Goal: Task Accomplishment & Management: Use online tool/utility

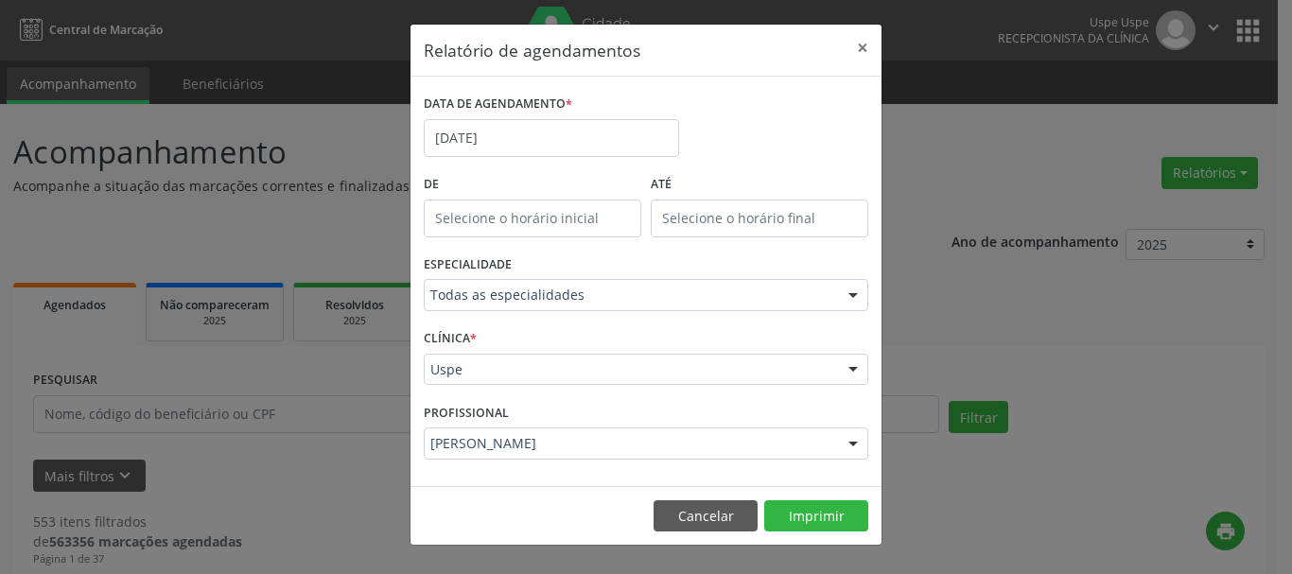
click at [868, 35] on button "×" at bounding box center [863, 48] width 38 height 46
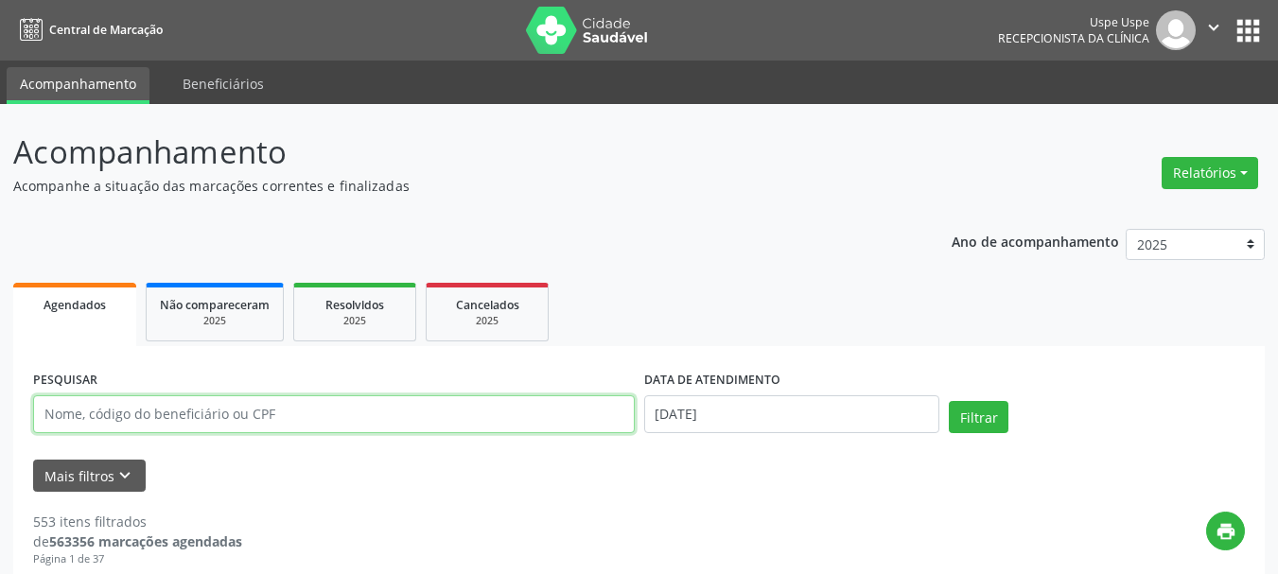
click at [187, 414] on input "text" at bounding box center [334, 414] width 602 height 38
paste input "[PERSON_NAME]"
type input "[PERSON_NAME]"
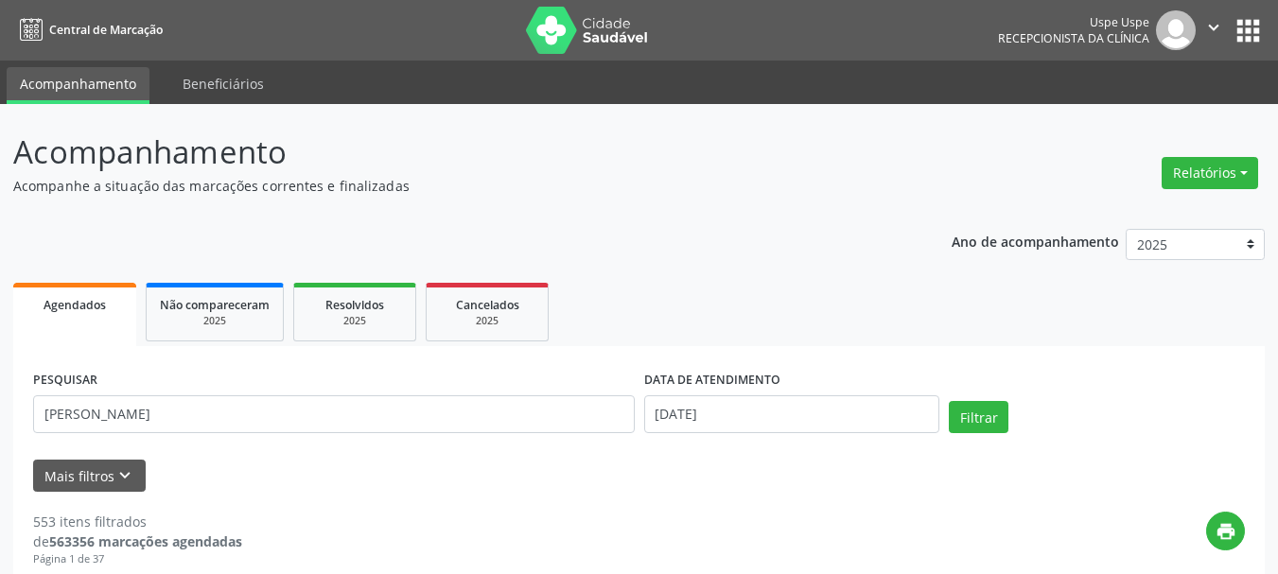
click at [961, 398] on div "PESQUISAR [PERSON_NAME] Nu DATA DE ATENDIMENTO [DATE] Filtrar" at bounding box center [638, 406] width 1221 height 80
click at [958, 416] on button "Filtrar" at bounding box center [979, 417] width 60 height 32
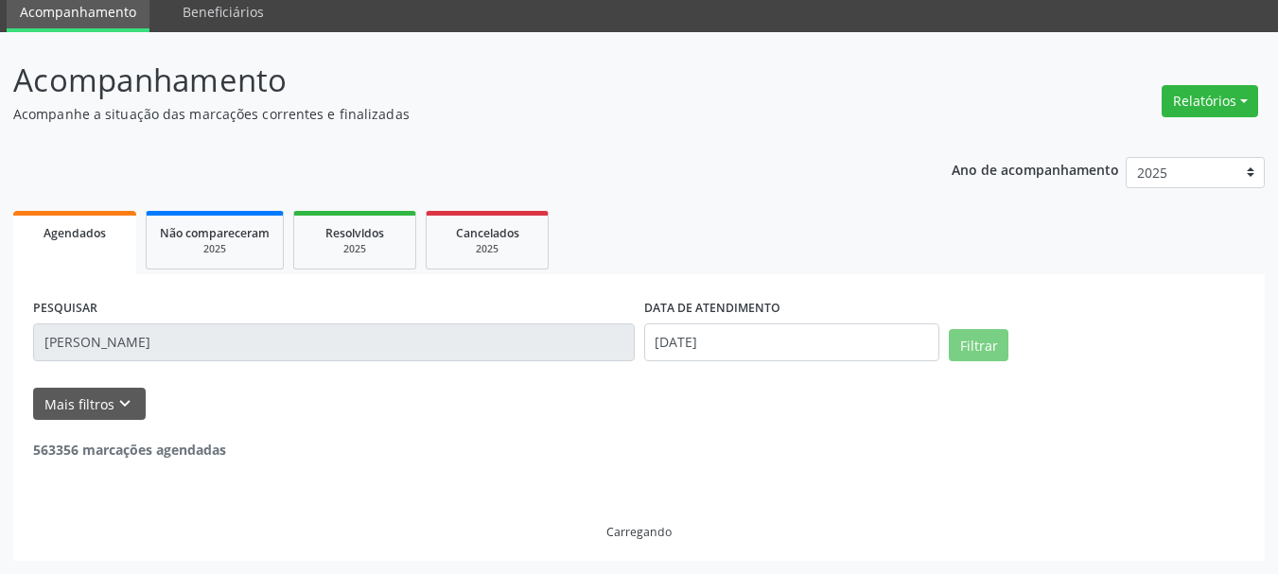
scroll to position [10, 0]
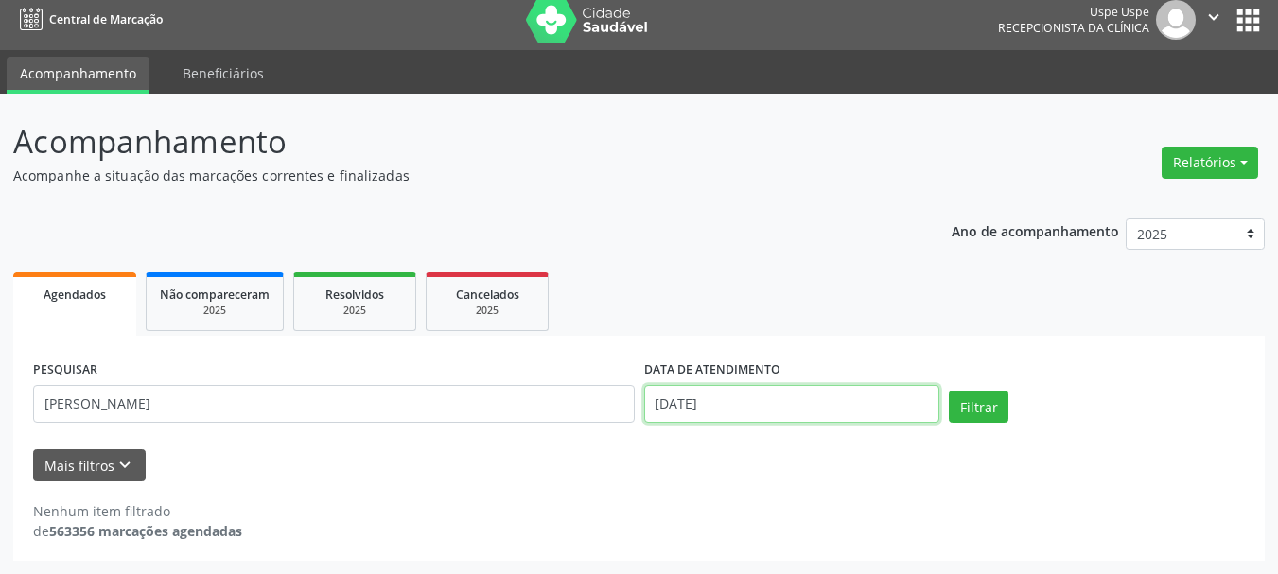
drag, startPoint x: 694, startPoint y: 409, endPoint x: 714, endPoint y: 390, distance: 27.4
click at [694, 410] on input "[DATE]" at bounding box center [792, 404] width 296 height 38
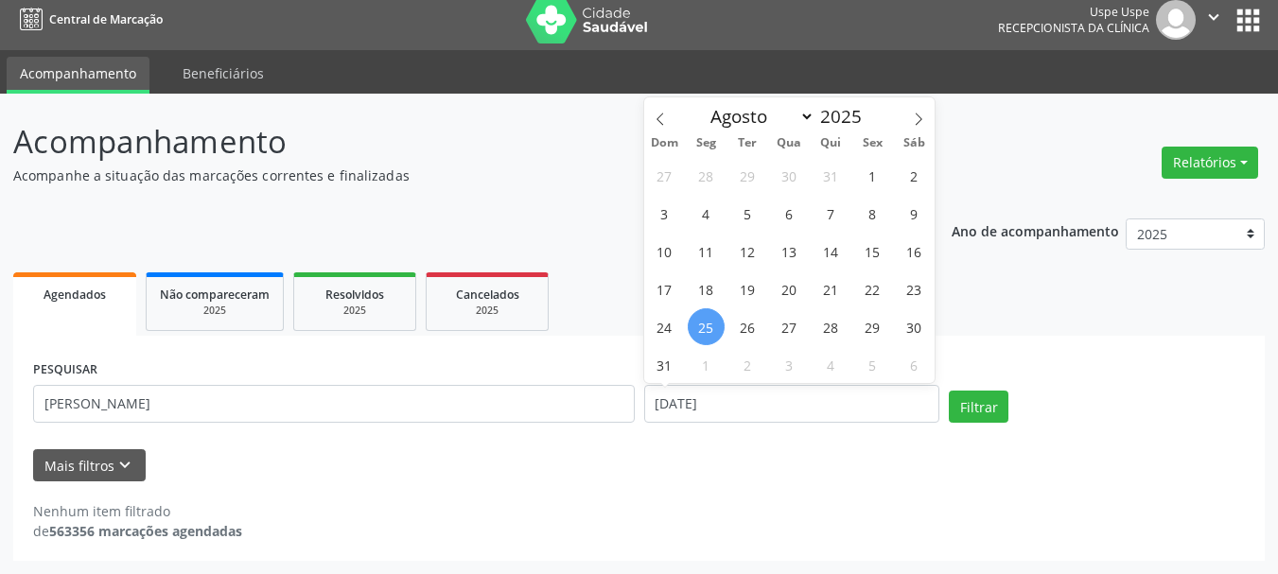
click at [709, 315] on span "25" at bounding box center [706, 326] width 37 height 37
type input "[DATE]"
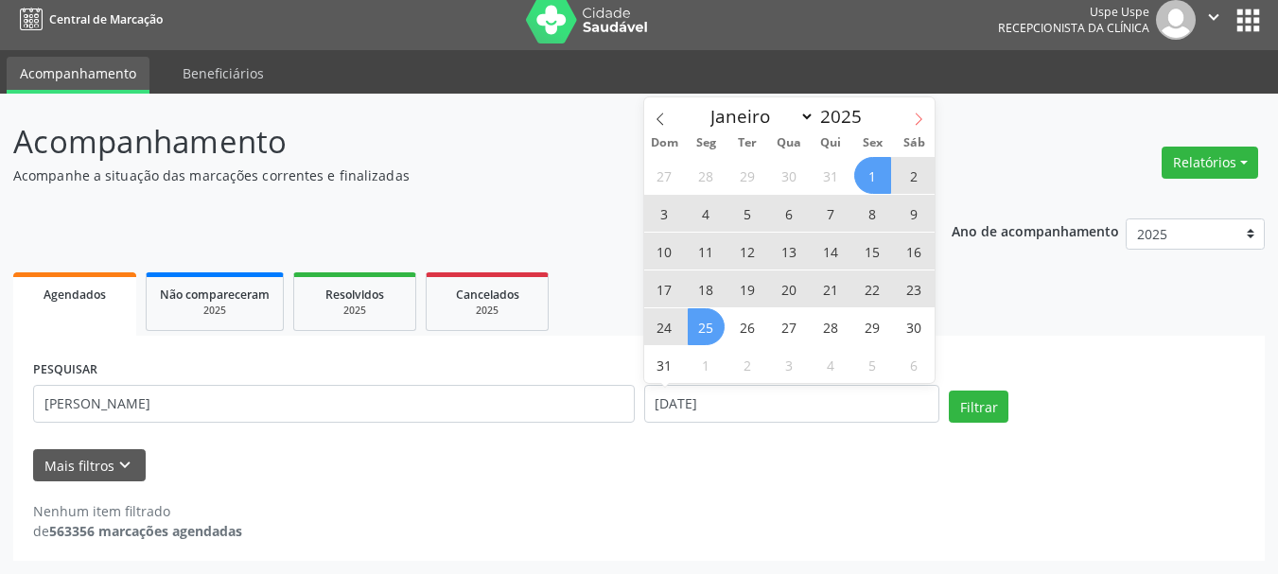
click at [911, 113] on span at bounding box center [918, 113] width 32 height 32
select select "8"
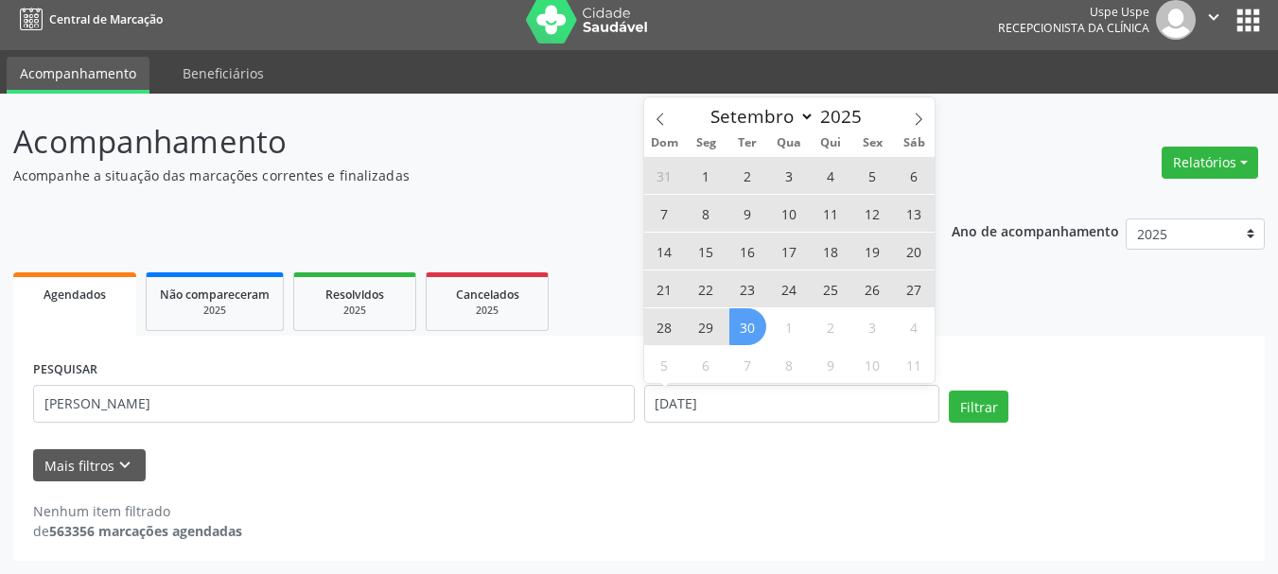
drag, startPoint x: 742, startPoint y: 325, endPoint x: 867, endPoint y: 380, distance: 136.4
click at [743, 325] on span "30" at bounding box center [747, 326] width 37 height 37
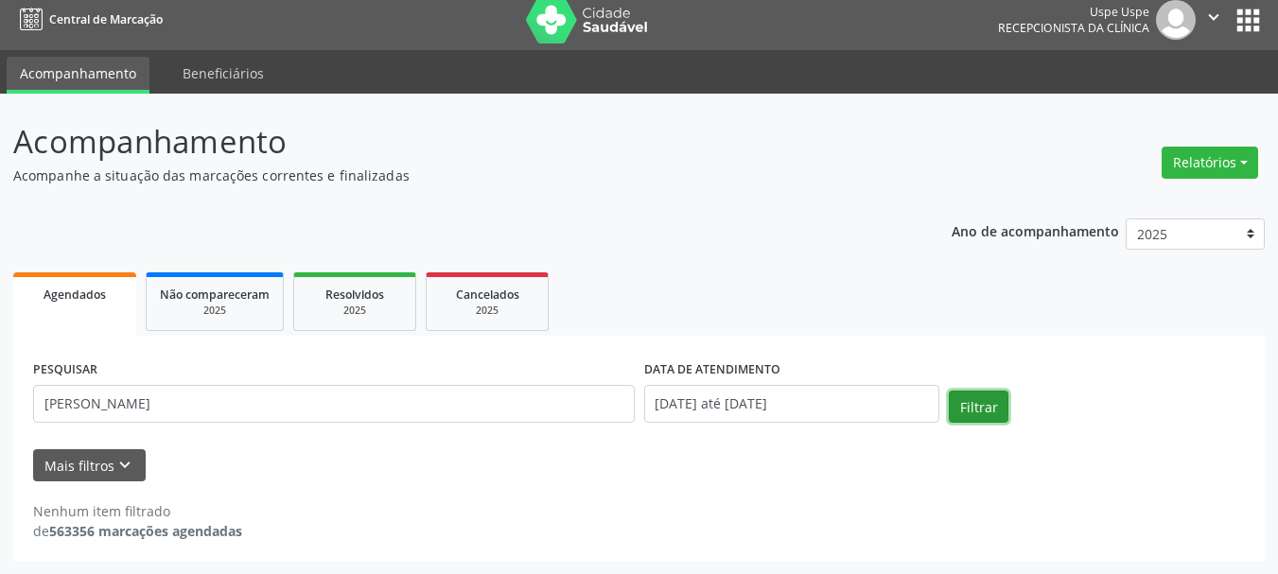
click at [964, 403] on button "Filtrar" at bounding box center [979, 407] width 60 height 32
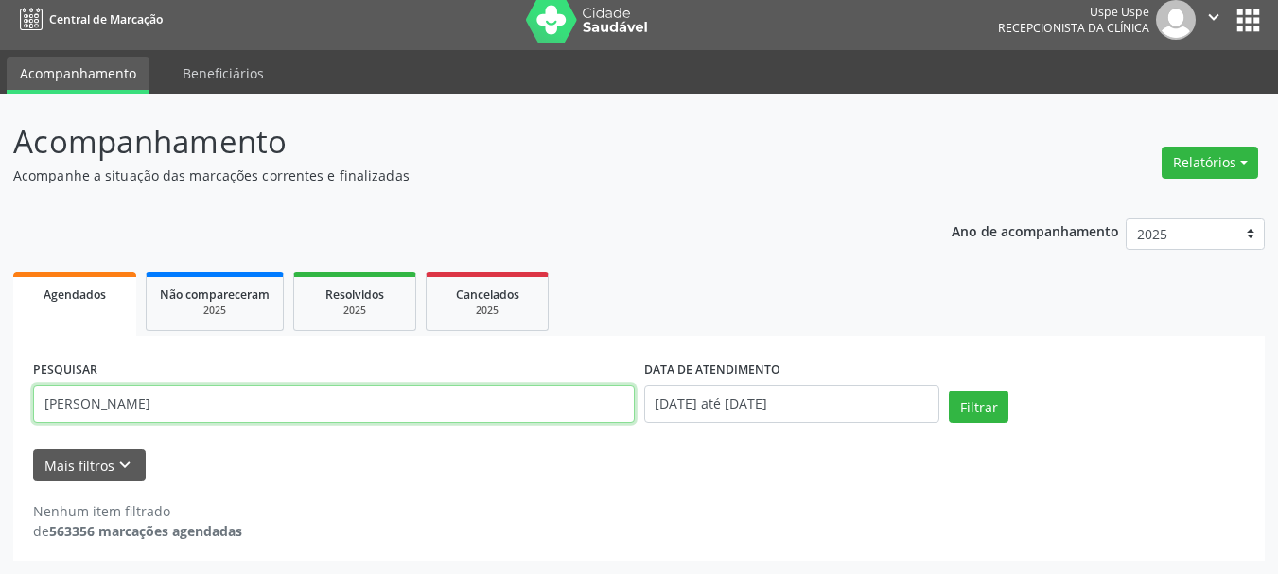
drag, startPoint x: 219, startPoint y: 401, endPoint x: 273, endPoint y: 403, distance: 53.9
click at [273, 403] on input "[PERSON_NAME]" at bounding box center [334, 404] width 602 height 38
type input "[PERSON_NAME]"
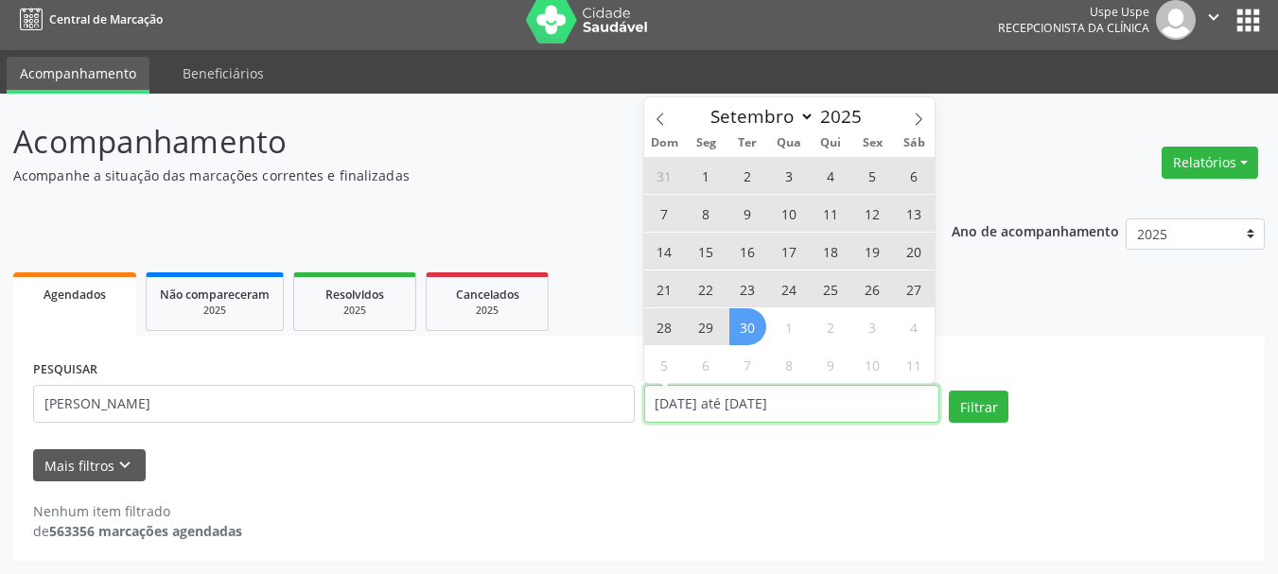
click at [705, 396] on input "[DATE] até [DATE]" at bounding box center [792, 404] width 296 height 38
click at [917, 112] on span at bounding box center [918, 113] width 32 height 32
select select "9"
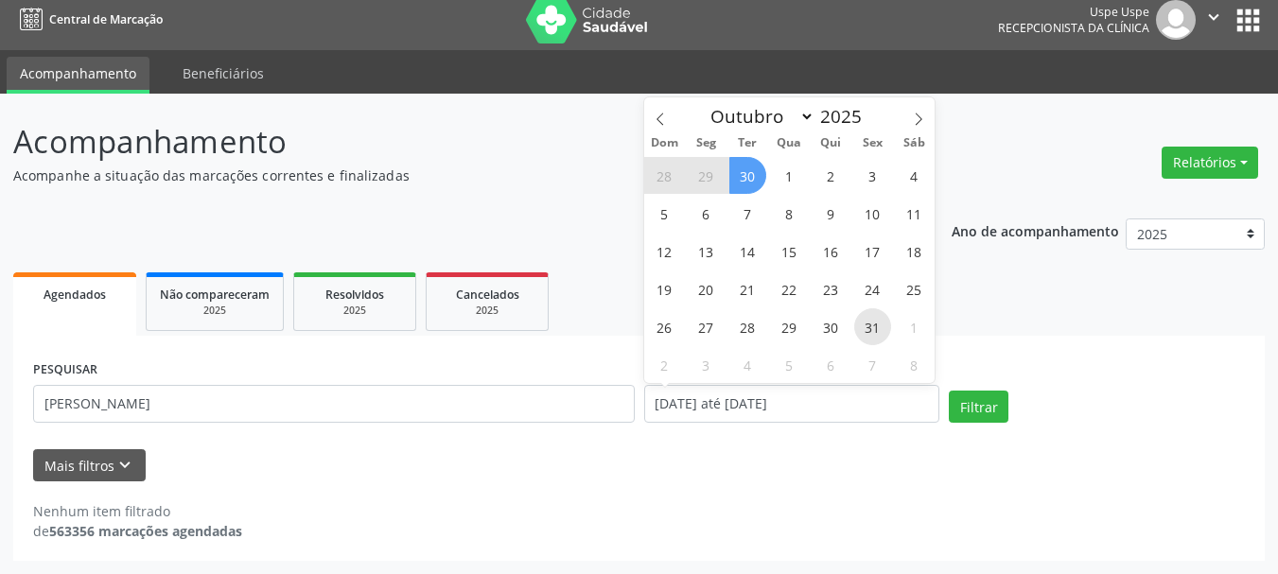
click at [866, 325] on span "31" at bounding box center [872, 326] width 37 height 37
type input "[DATE]"
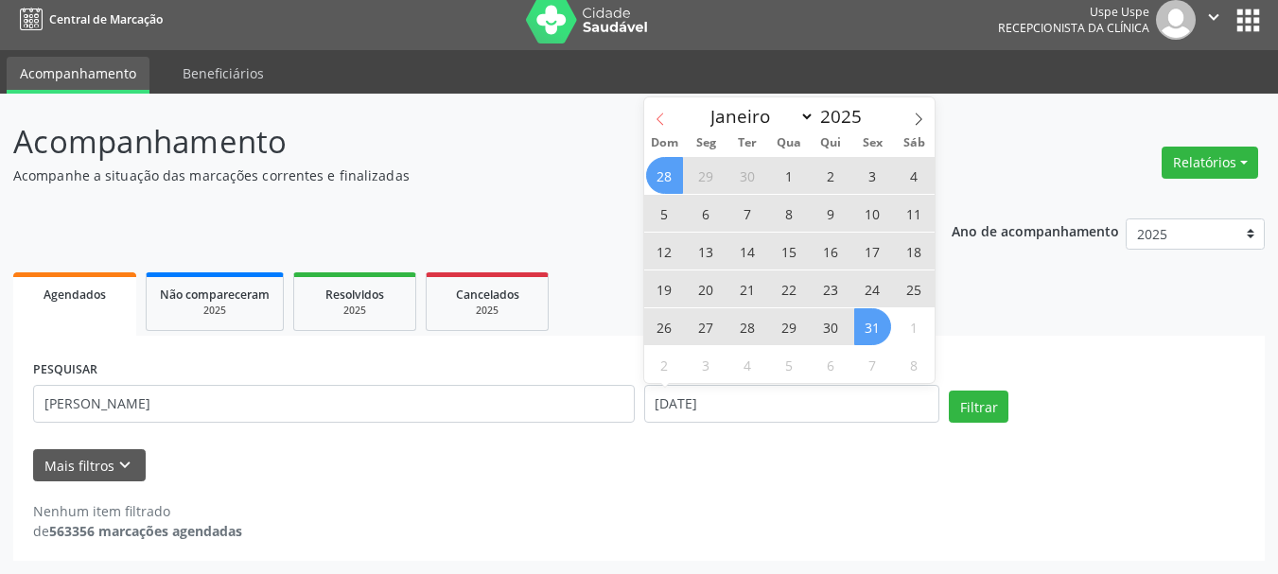
click at [660, 112] on span at bounding box center [660, 113] width 32 height 32
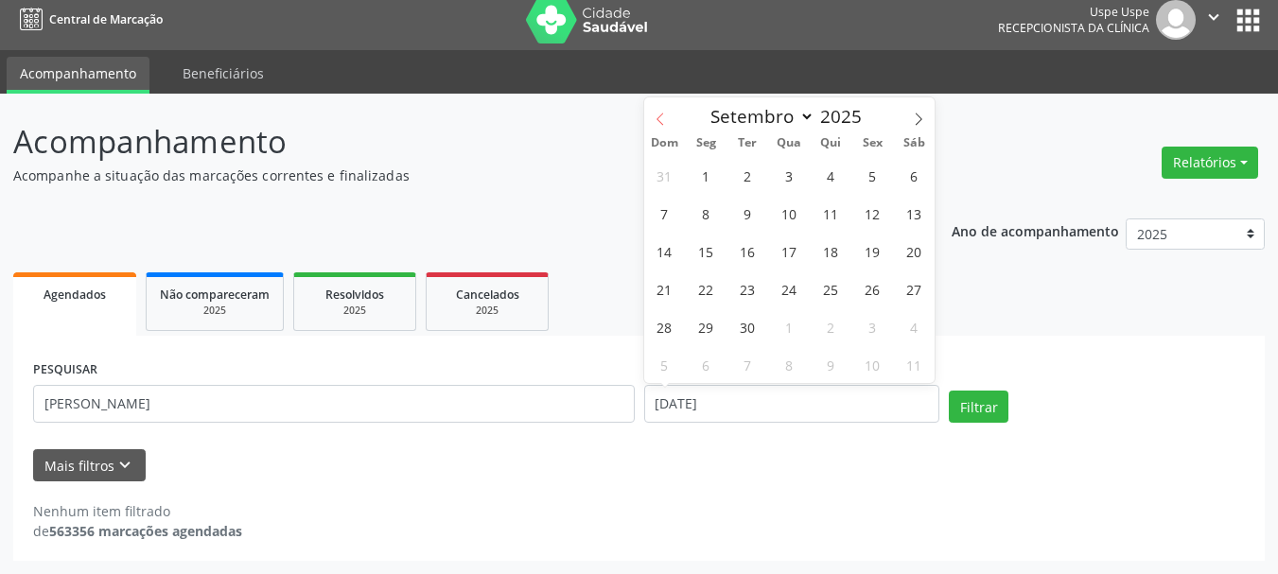
click at [660, 112] on span at bounding box center [660, 113] width 32 height 32
select select "7"
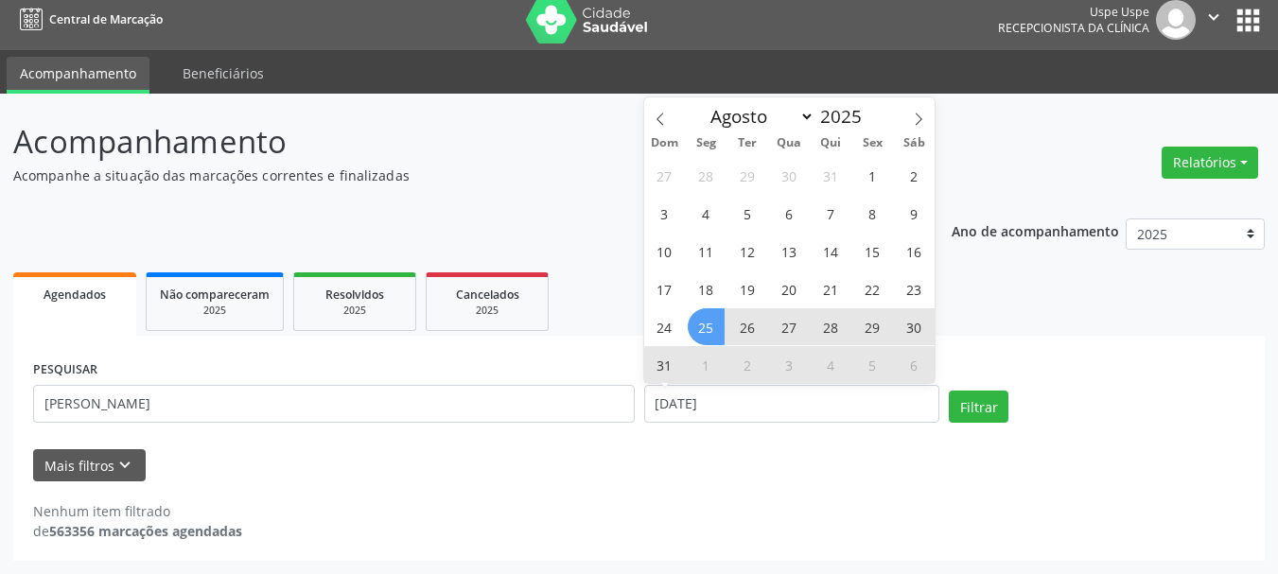
drag, startPoint x: 712, startPoint y: 322, endPoint x: 826, endPoint y: 352, distance: 117.5
click at [713, 325] on span "25" at bounding box center [706, 326] width 37 height 37
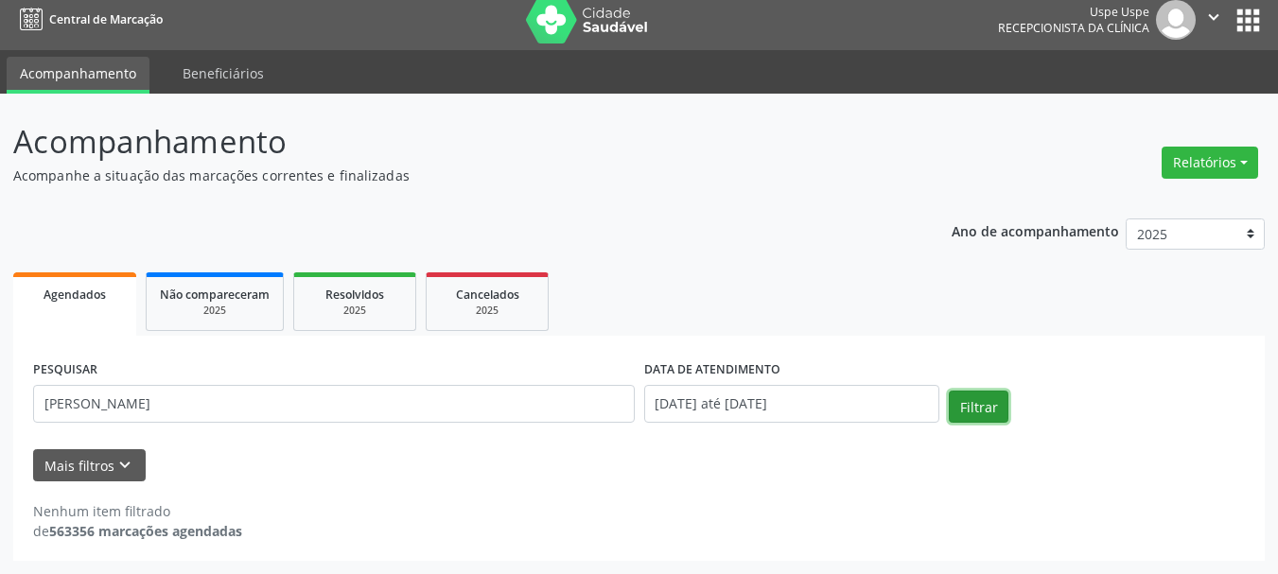
click at [986, 399] on button "Filtrar" at bounding box center [979, 407] width 60 height 32
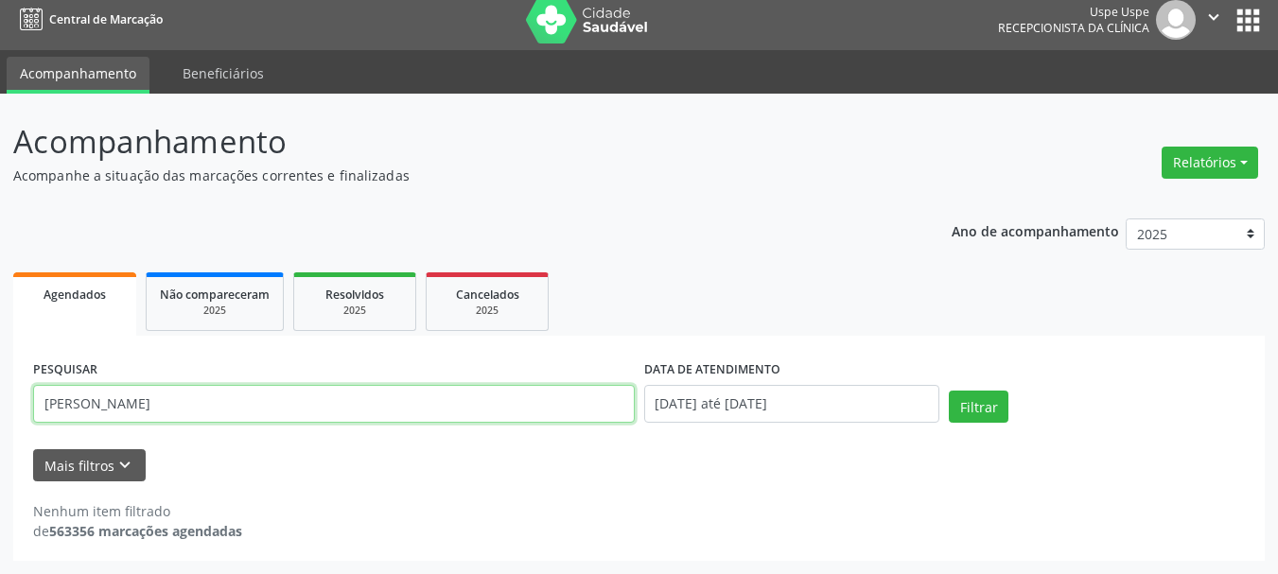
drag, startPoint x: 166, startPoint y: 405, endPoint x: 276, endPoint y: 406, distance: 110.7
click at [276, 406] on input "[PERSON_NAME]" at bounding box center [334, 404] width 602 height 38
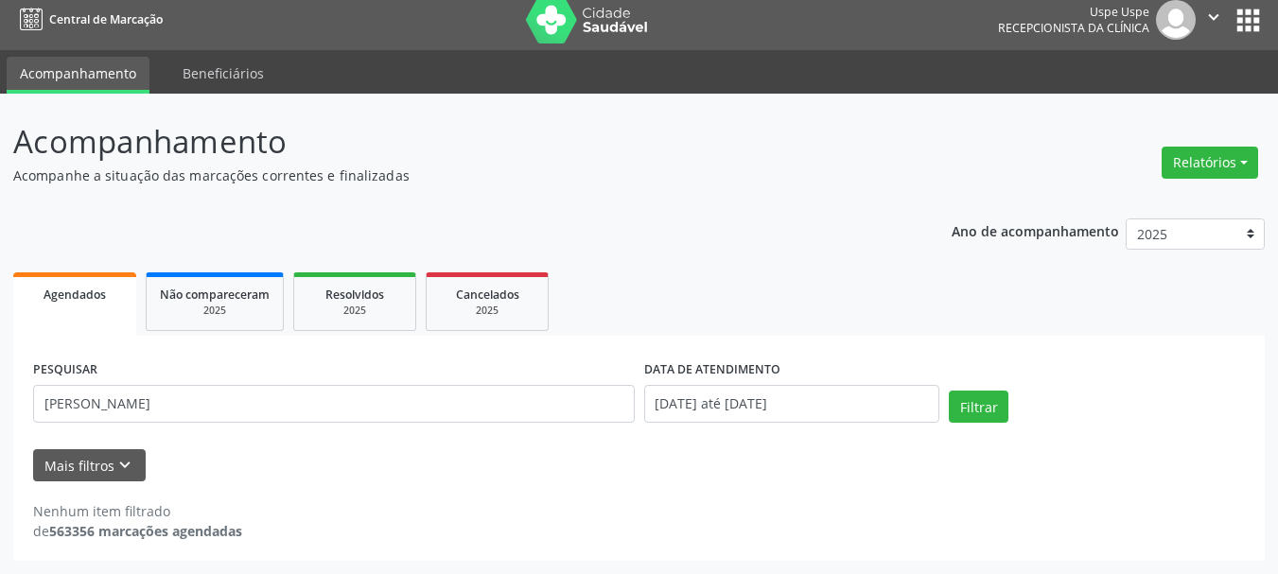
click at [1018, 388] on div "PESQUISAR [PERSON_NAME] DATA DE ATENDIMENTO [DATE] até [DATE] Filtrar" at bounding box center [638, 396] width 1221 height 80
click at [991, 403] on button "Filtrar" at bounding box center [979, 407] width 60 height 32
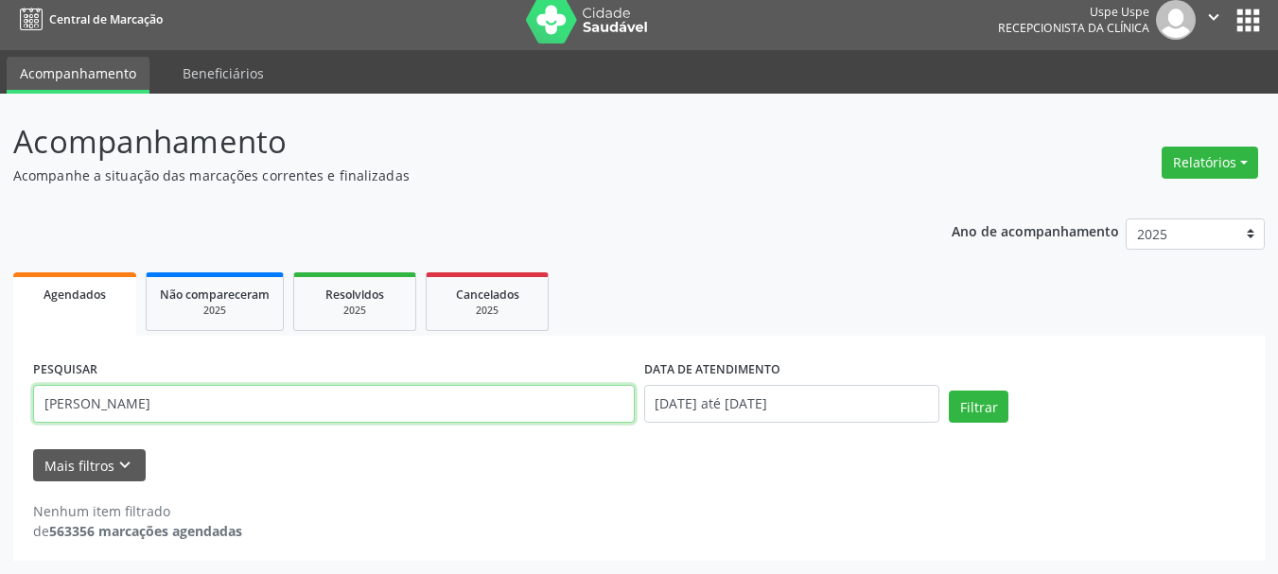
drag, startPoint x: 133, startPoint y: 407, endPoint x: 240, endPoint y: 406, distance: 106.9
click at [240, 406] on input "[PERSON_NAME]" at bounding box center [334, 404] width 602 height 38
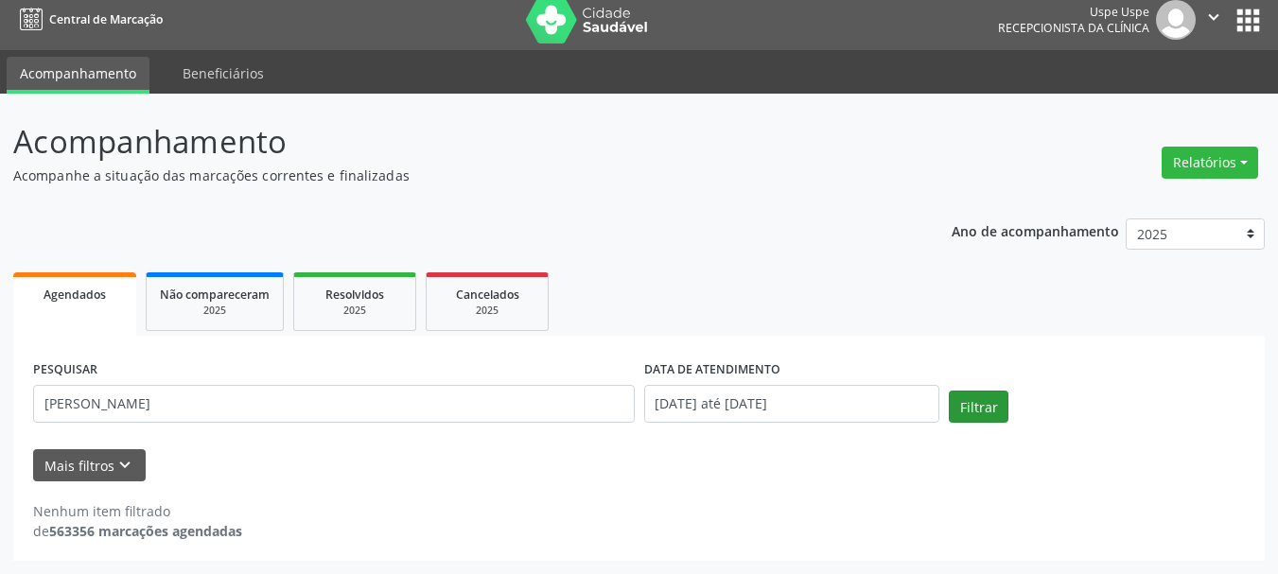
drag, startPoint x: 997, startPoint y: 389, endPoint x: 996, endPoint y: 399, distance: 10.4
click at [996, 397] on div "PESQUISAR [PERSON_NAME] DATA DE ATENDIMENTO [DATE] até [DATE] Filtrar" at bounding box center [638, 396] width 1221 height 80
click at [994, 403] on button "Filtrar" at bounding box center [979, 407] width 60 height 32
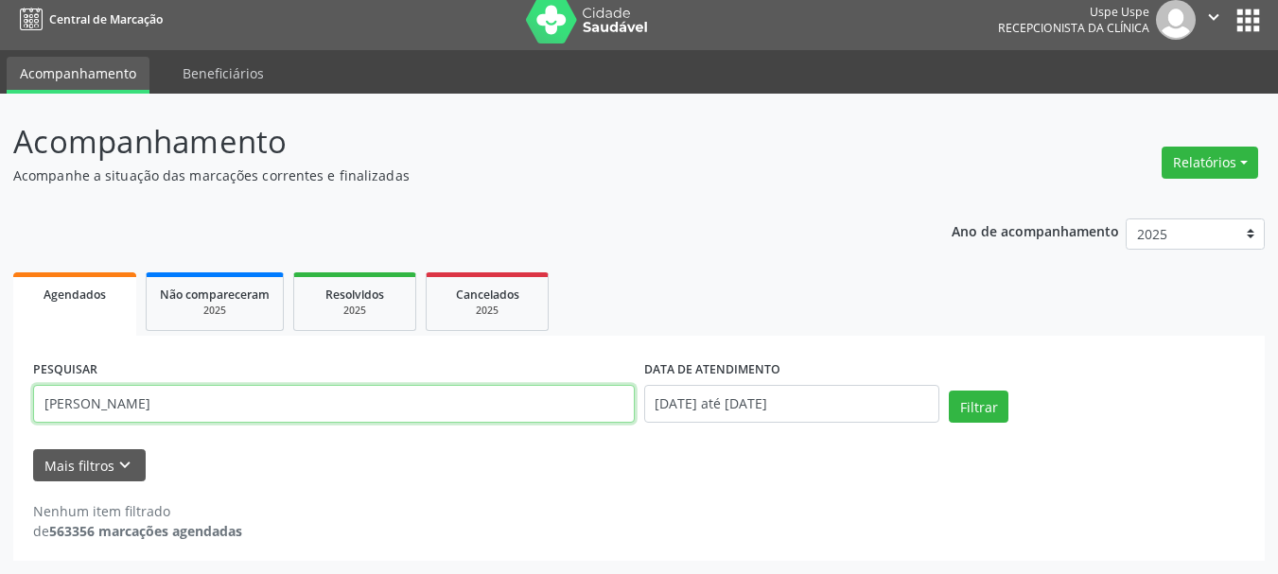
drag, startPoint x: 96, startPoint y: 398, endPoint x: 182, endPoint y: 409, distance: 86.7
click at [182, 409] on input "[PERSON_NAME]" at bounding box center [334, 404] width 602 height 38
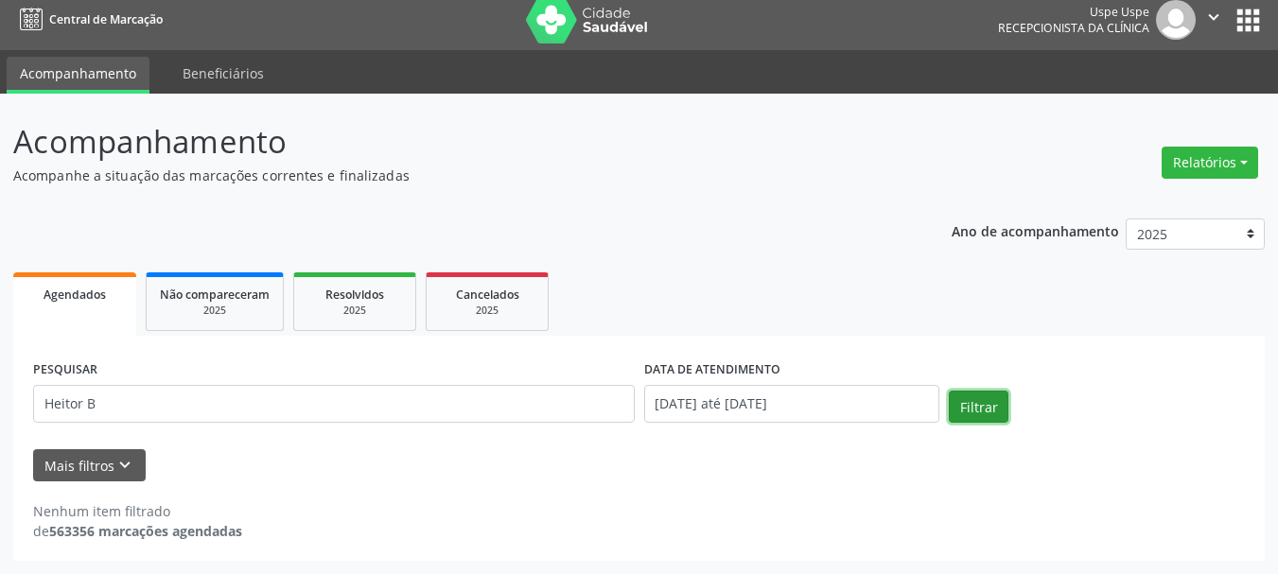
click at [978, 414] on button "Filtrar" at bounding box center [979, 407] width 60 height 32
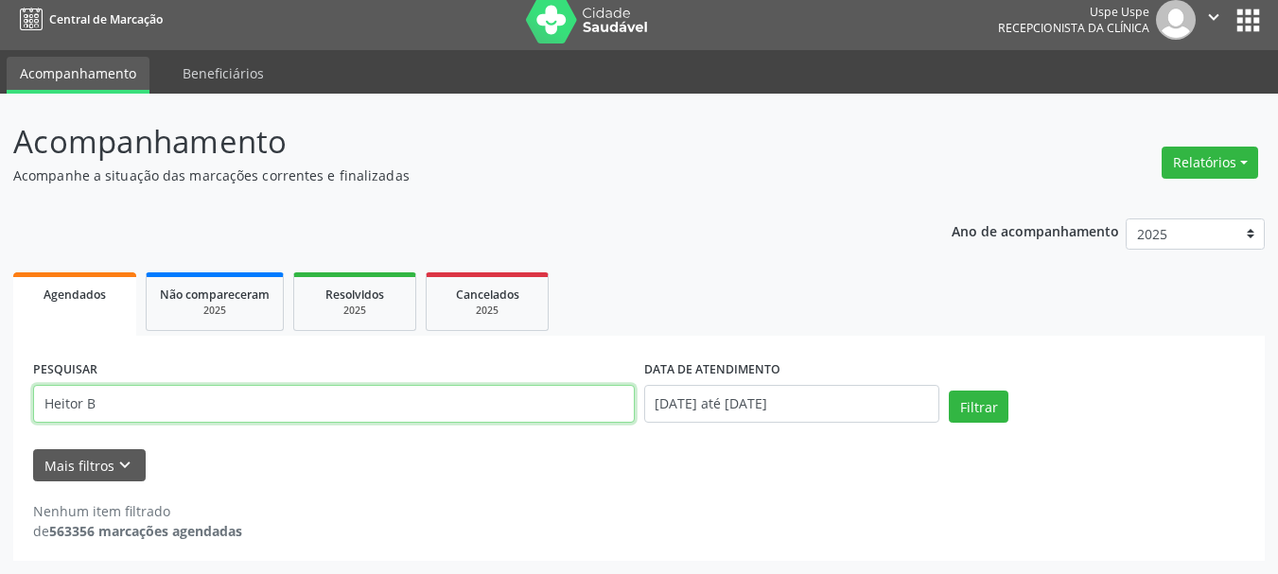
click at [230, 398] on input "Heitor B" at bounding box center [334, 404] width 602 height 38
type input "HeitoR"
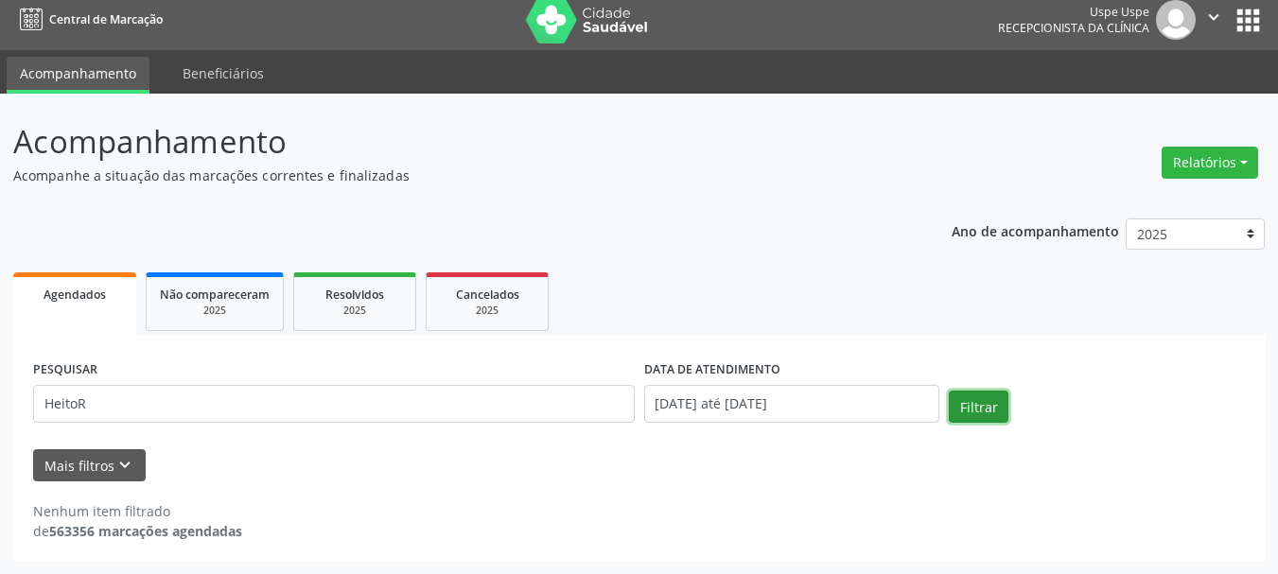
click at [971, 400] on button "Filtrar" at bounding box center [979, 407] width 60 height 32
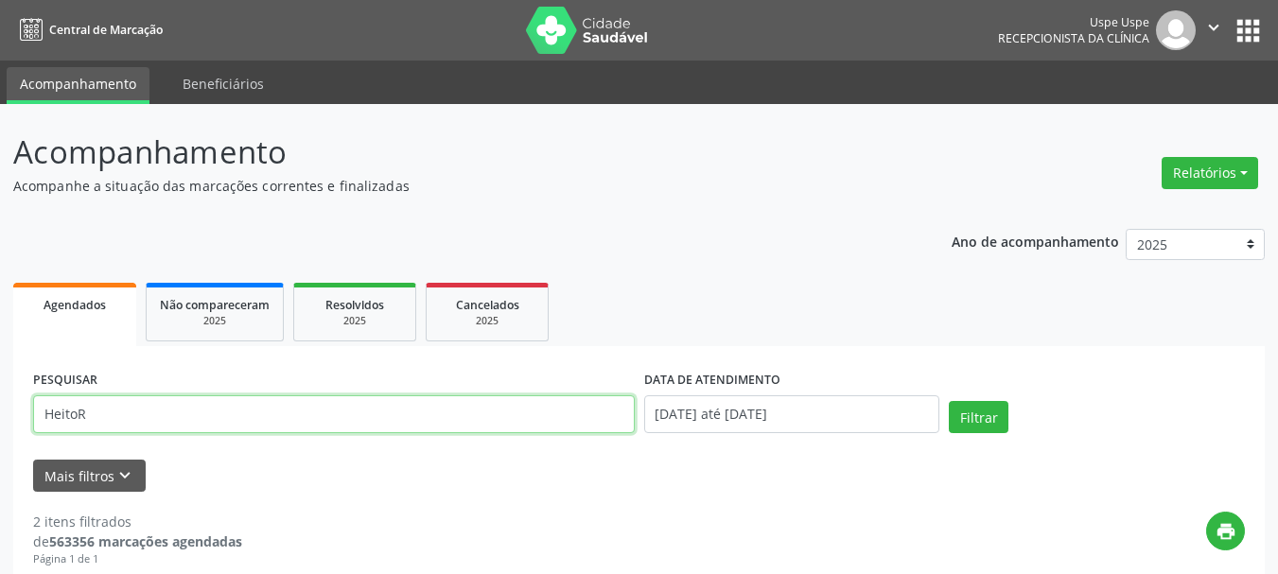
click at [323, 395] on input "HeitoR" at bounding box center [334, 414] width 602 height 38
type input "[PERSON_NAME]"
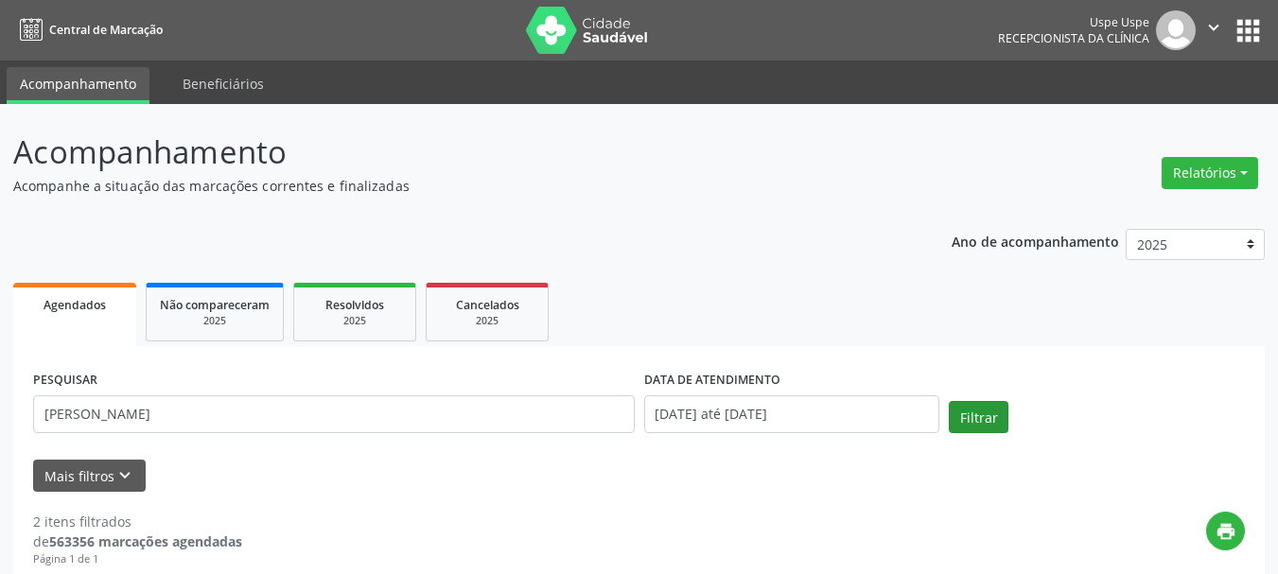
drag, startPoint x: 999, startPoint y: 387, endPoint x: 984, endPoint y: 401, distance: 20.7
click at [988, 394] on div "PESQUISAR [PERSON_NAME] DATA DE ATENDIMENTO [DATE] até [DATE] Filtrar" at bounding box center [638, 406] width 1221 height 80
click at [983, 401] on button "Filtrar" at bounding box center [979, 417] width 60 height 32
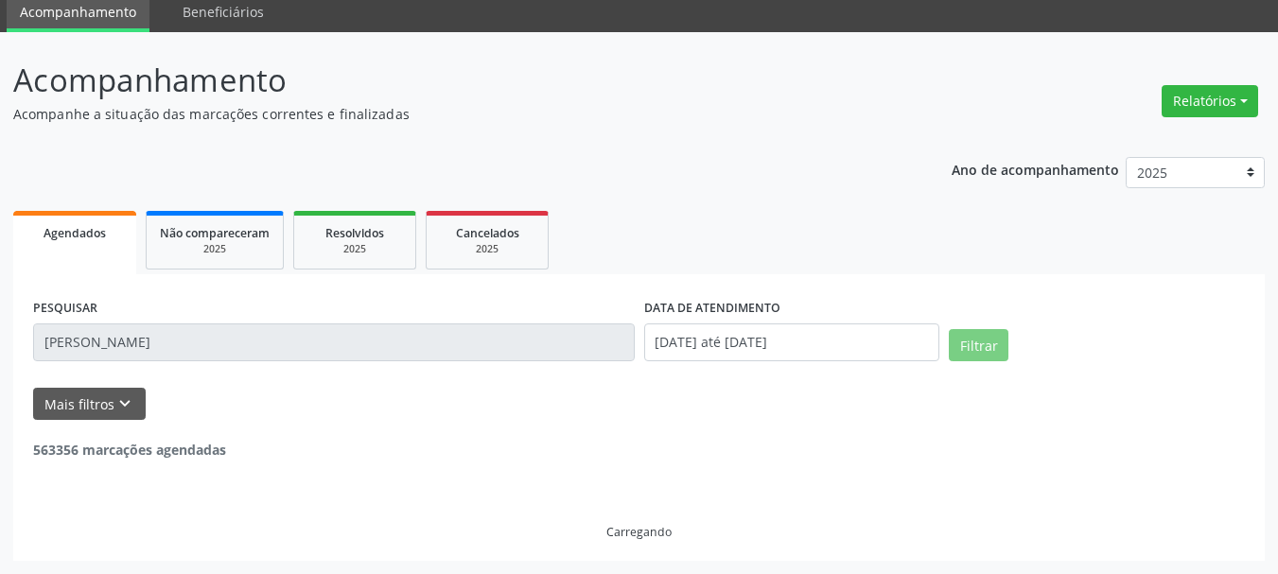
scroll to position [10, 0]
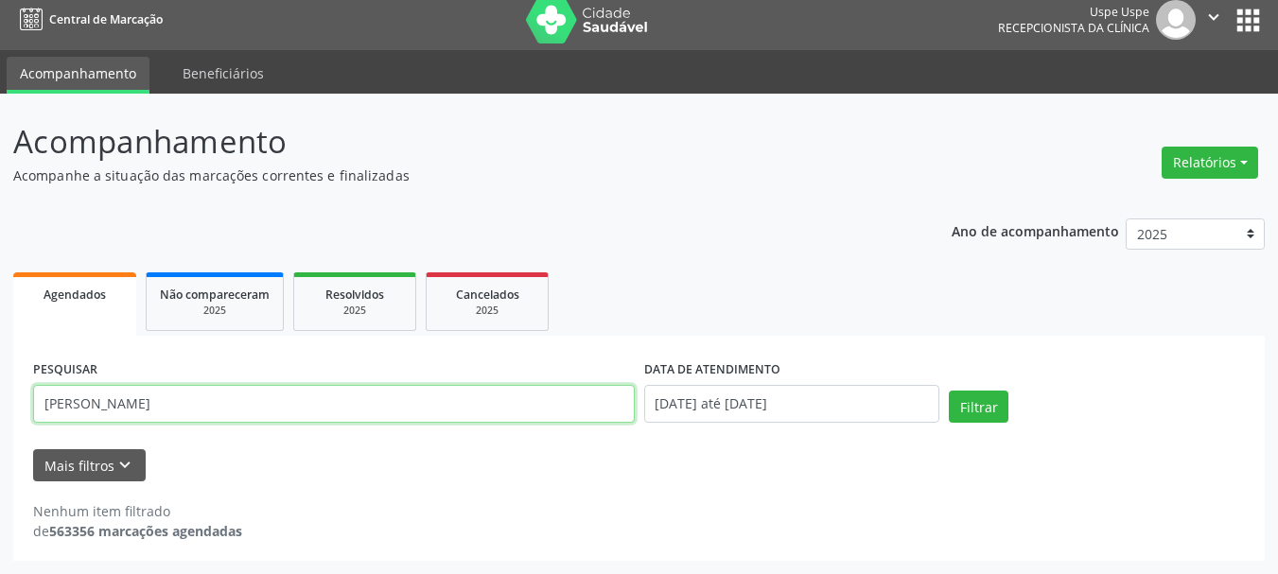
click at [297, 404] on input "[PERSON_NAME]" at bounding box center [334, 404] width 602 height 38
drag, startPoint x: 212, startPoint y: 392, endPoint x: 106, endPoint y: 405, distance: 106.8
click at [106, 405] on input "T" at bounding box center [334, 404] width 602 height 38
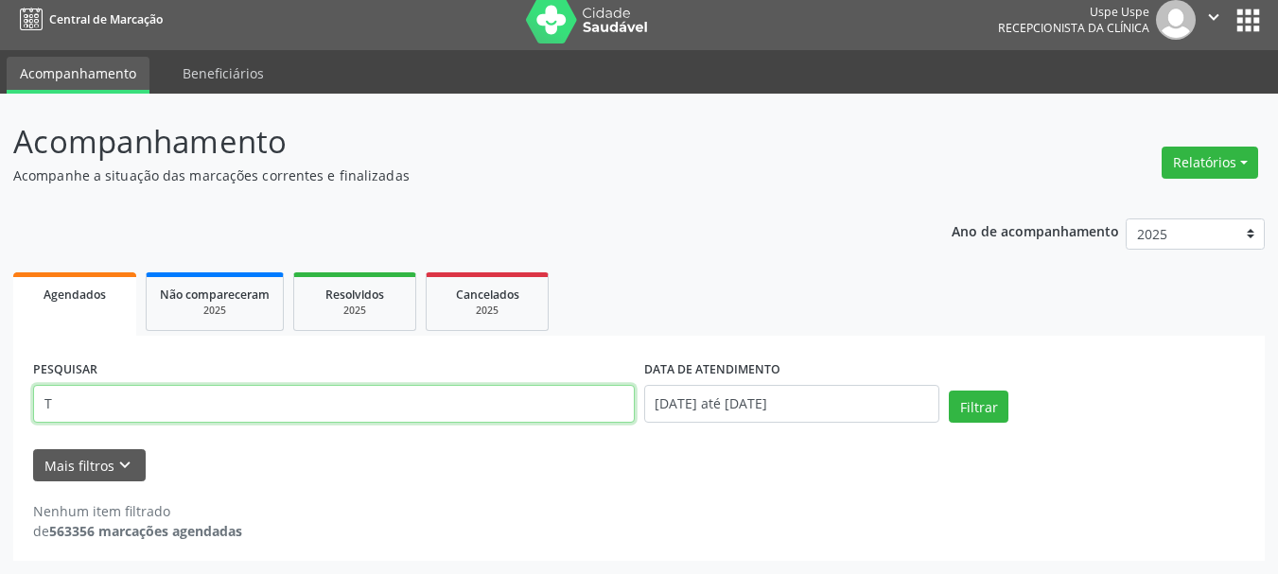
click at [106, 405] on input "T" at bounding box center [334, 404] width 602 height 38
click at [105, 406] on input "T" at bounding box center [334, 404] width 602 height 38
paste input "erezinha de [DEMOGRAPHIC_DATA][PERSON_NAME]"
type input "Terezinha de [DEMOGRAPHIC_DATA][PERSON_NAME]"
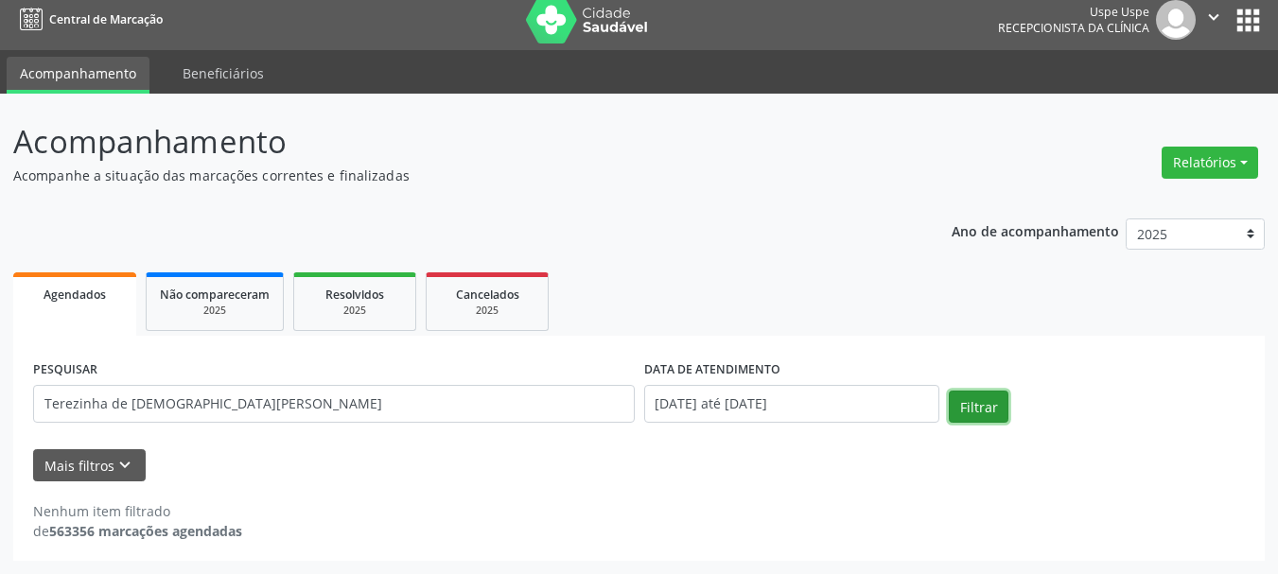
drag, startPoint x: 993, startPoint y: 395, endPoint x: 921, endPoint y: 410, distance: 73.5
click at [992, 396] on button "Filtrar" at bounding box center [979, 407] width 60 height 32
click at [1225, 153] on button "Relatórios" at bounding box center [1209, 163] width 96 height 32
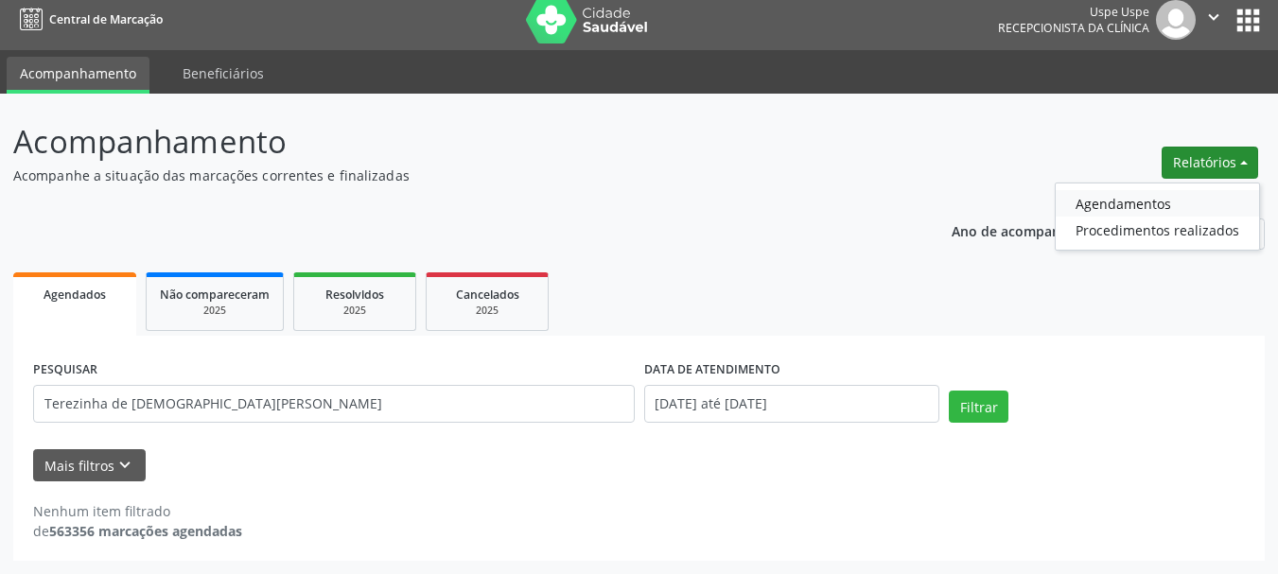
click at [1141, 202] on link "Agendamentos" at bounding box center [1157, 203] width 203 height 26
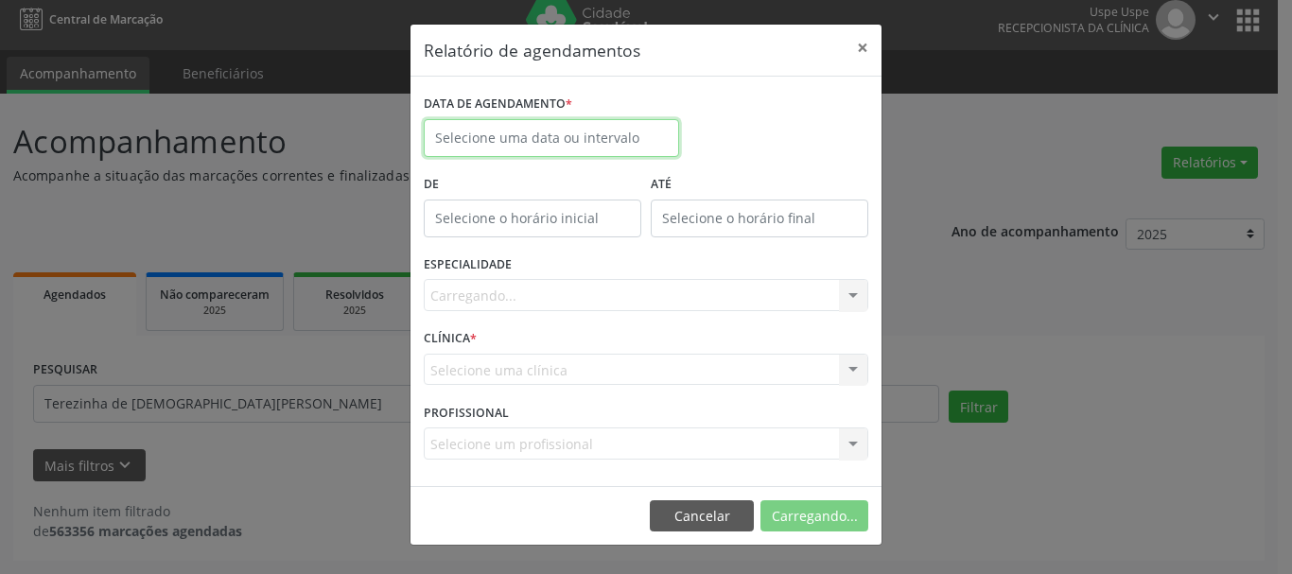
drag, startPoint x: 646, startPoint y: 136, endPoint x: 636, endPoint y: 152, distance: 19.2
click at [645, 136] on input "text" at bounding box center [551, 138] width 255 height 38
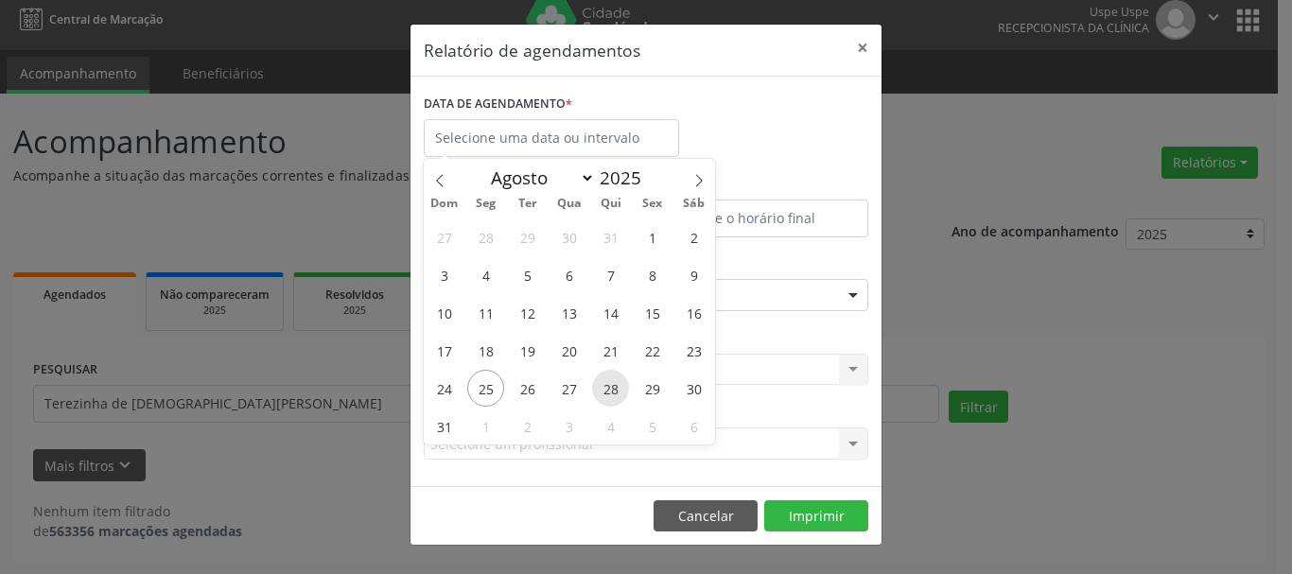
click at [596, 390] on span "28" at bounding box center [610, 388] width 37 height 37
type input "[DATE]"
click at [553, 392] on span "27" at bounding box center [568, 388] width 37 height 37
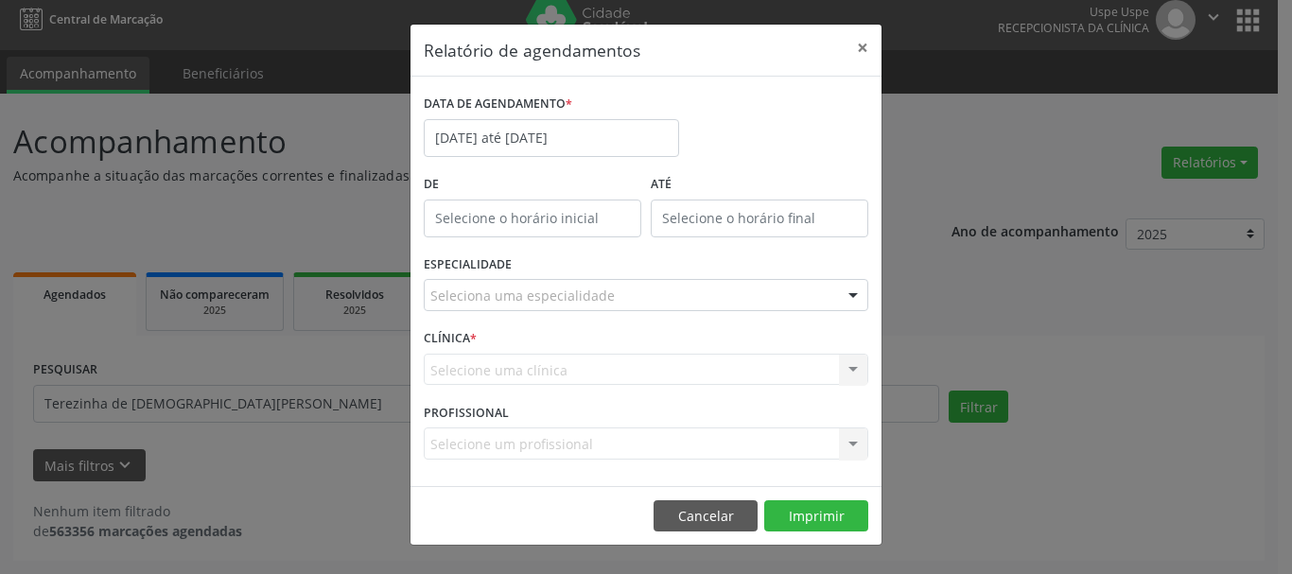
click at [502, 424] on label "PROFISSIONAL" at bounding box center [466, 412] width 85 height 29
click at [538, 38] on h5 "Relatório de agendamentos" at bounding box center [532, 50] width 217 height 25
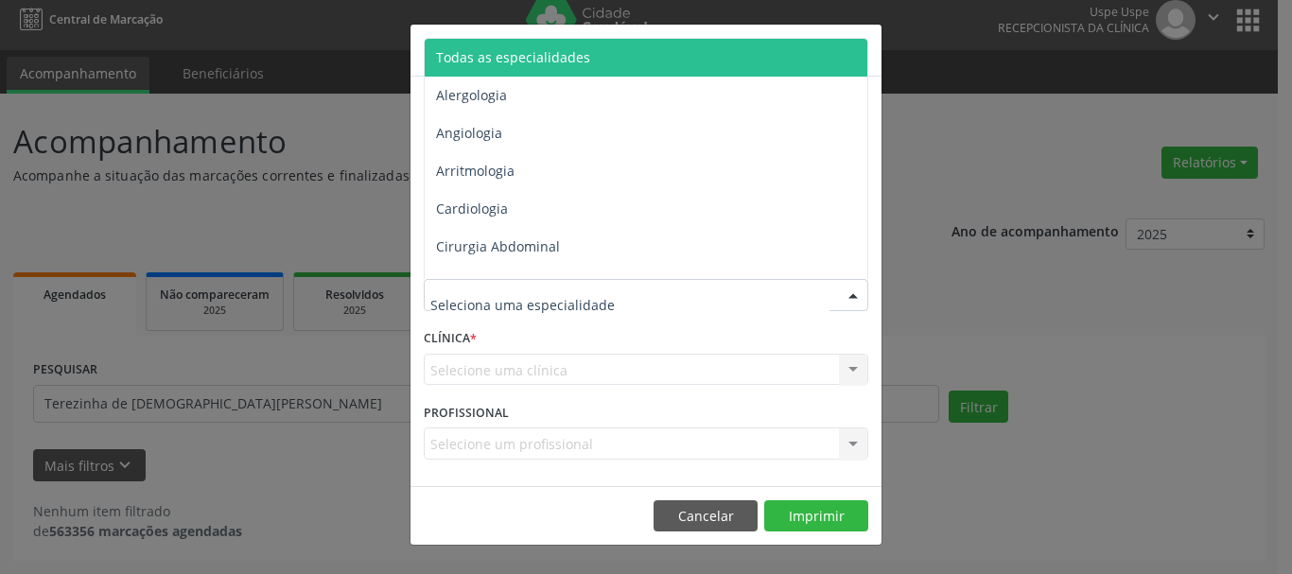
drag, startPoint x: 448, startPoint y: 281, endPoint x: 450, endPoint y: 133, distance: 147.6
click at [448, 279] on div "Todas as especialidades Alergologia Angiologia Arritmologia Cardiologia Cirurgi…" at bounding box center [646, 295] width 445 height 32
click at [485, 58] on span "Todas as especialidades" at bounding box center [513, 57] width 154 height 18
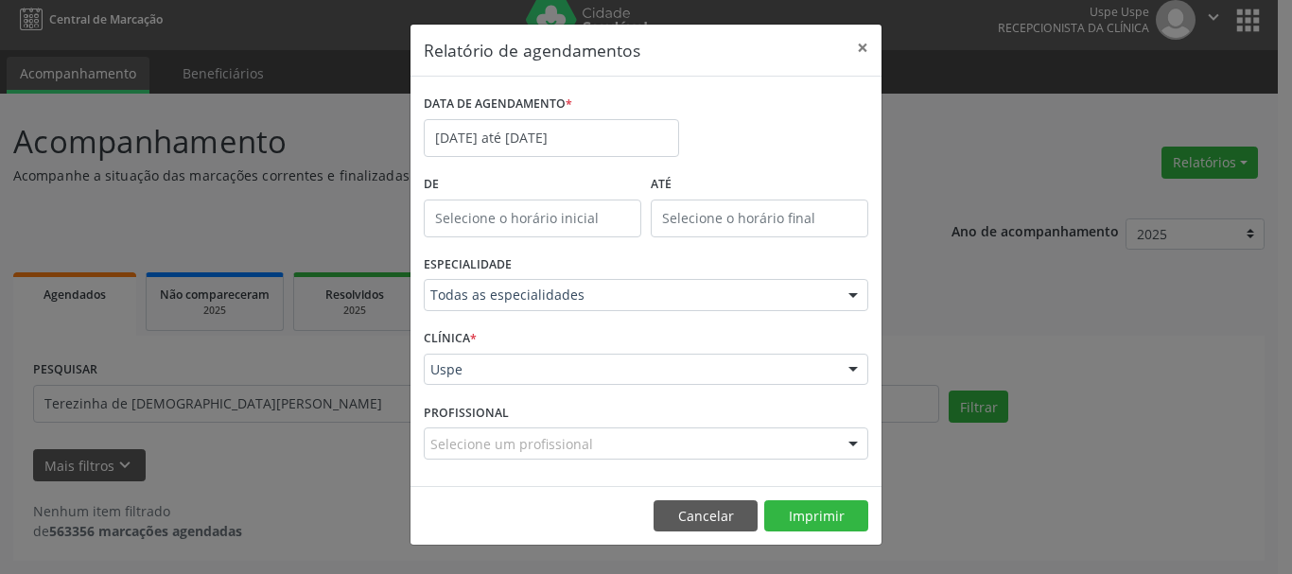
click at [455, 357] on div "Uspe" at bounding box center [646, 370] width 445 height 32
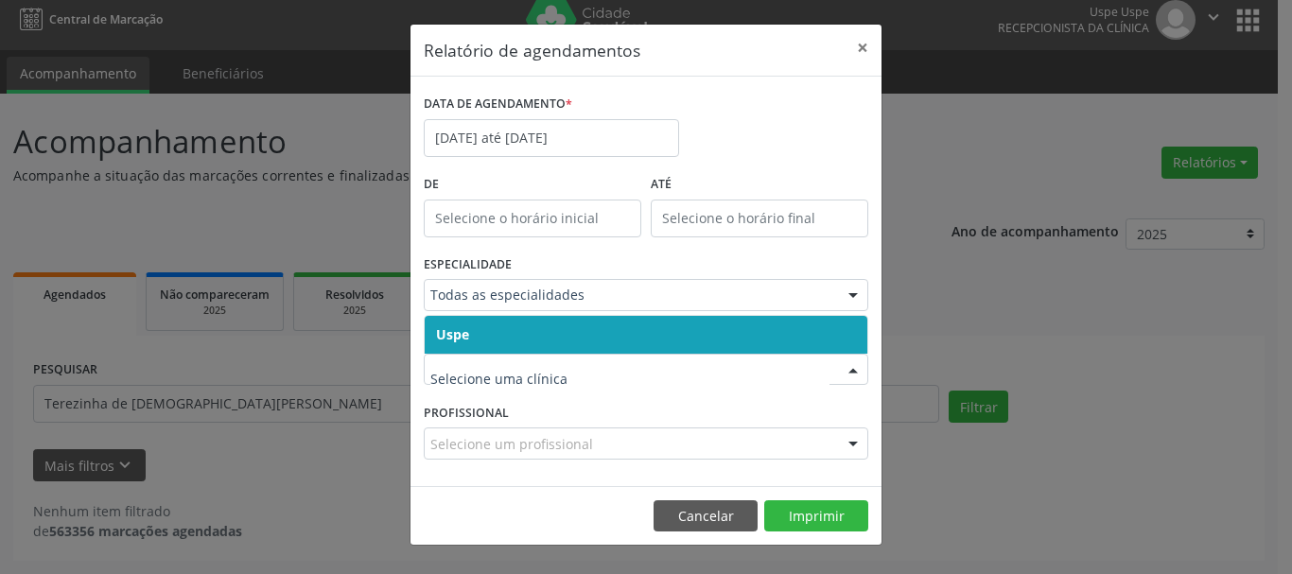
click at [452, 326] on span "Uspe" at bounding box center [452, 334] width 33 height 18
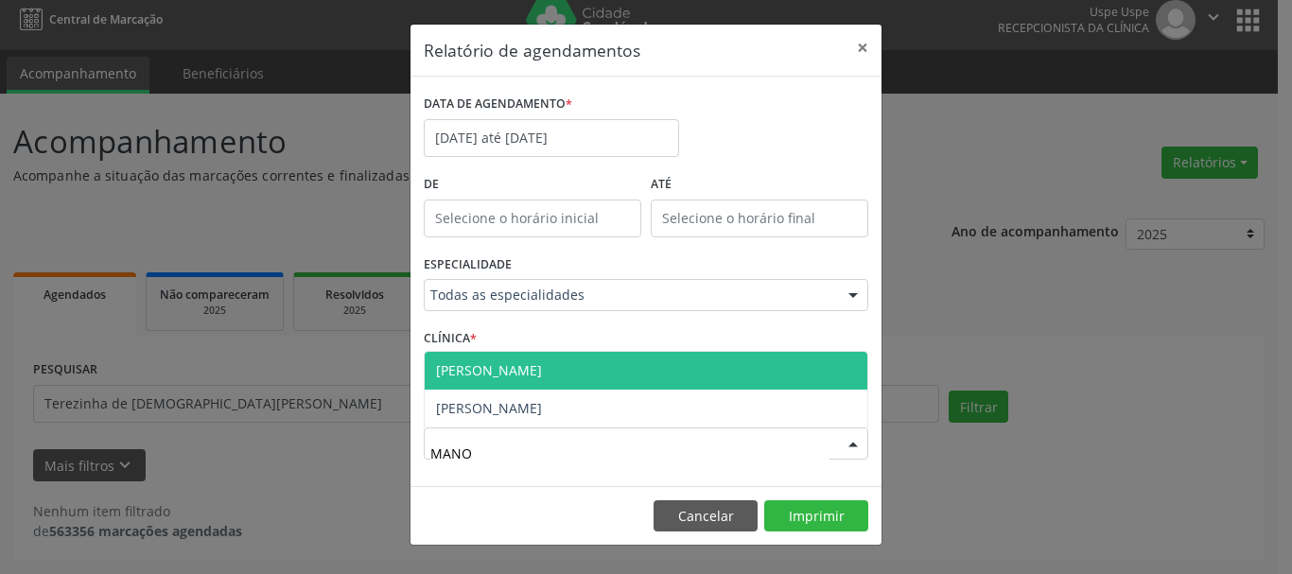
type input "MANOE"
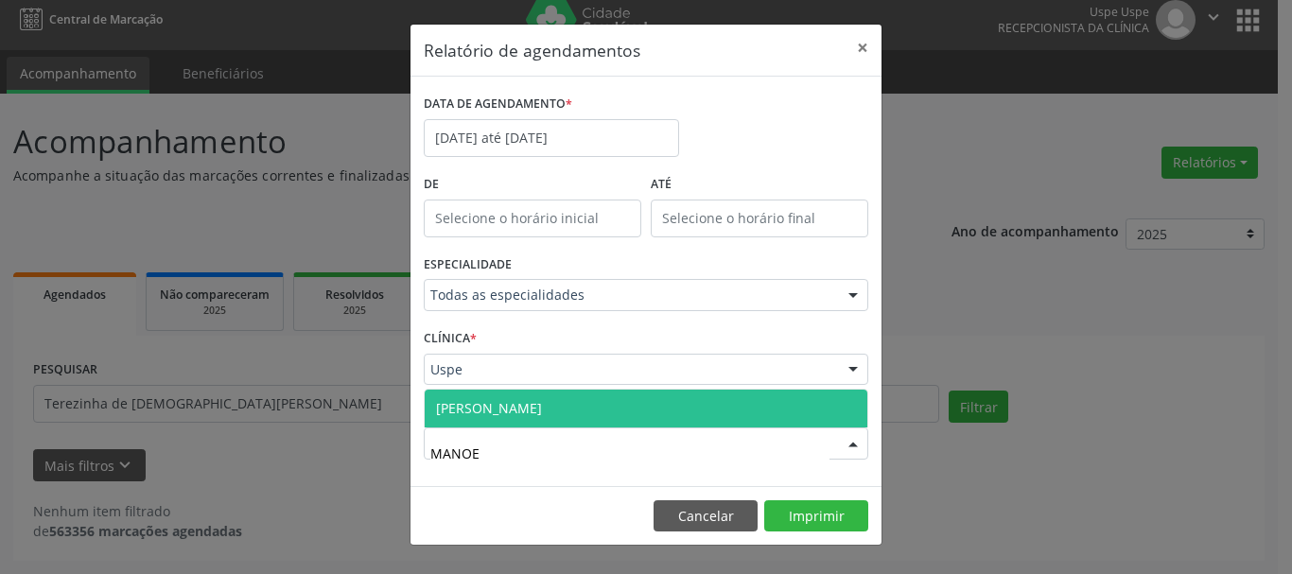
click at [503, 412] on span "[PERSON_NAME]" at bounding box center [489, 408] width 106 height 18
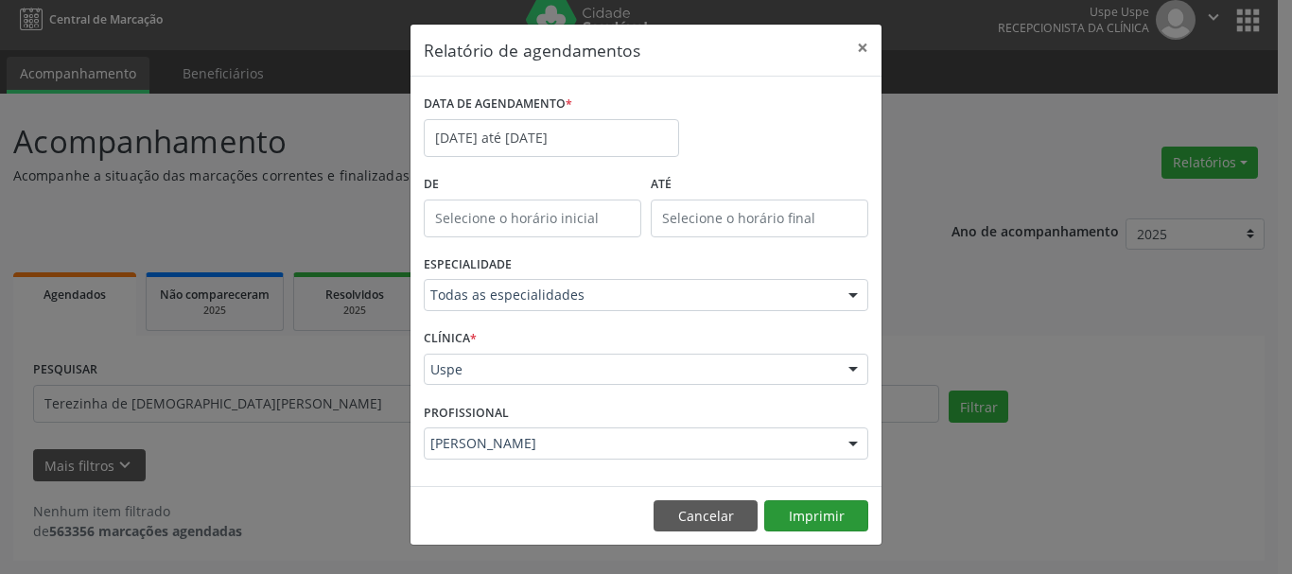
click at [854, 517] on footer "Cancelar Imprimir" at bounding box center [645, 516] width 471 height 60
click at [847, 513] on button "Imprimir" at bounding box center [816, 516] width 104 height 32
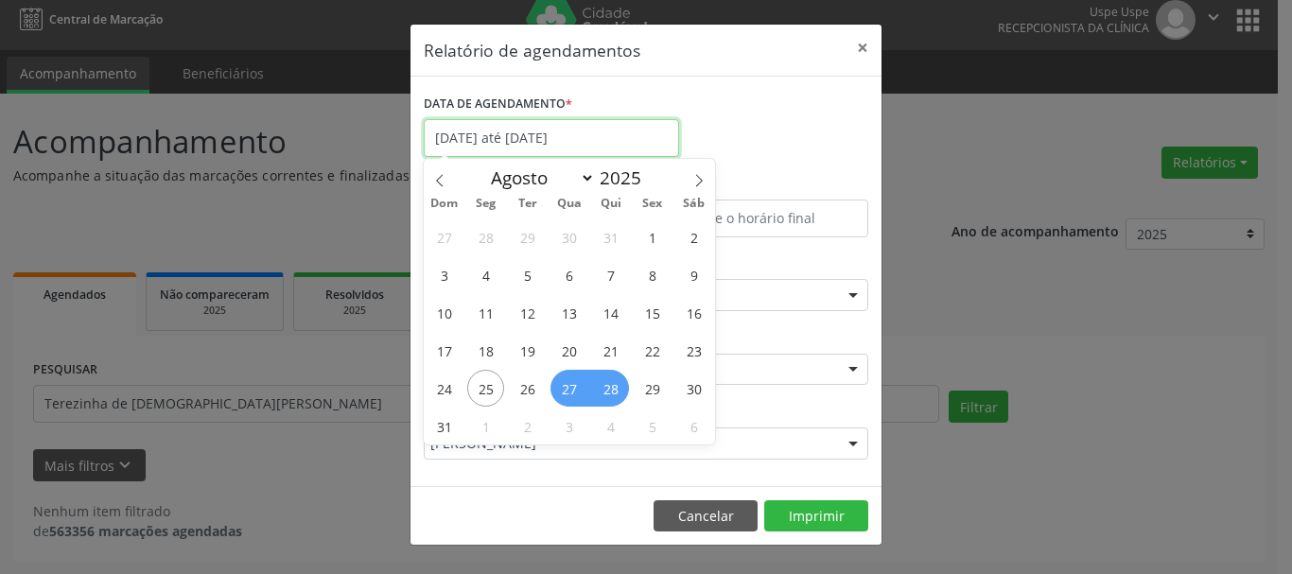
click at [493, 127] on input "[DATE] até [DATE]" at bounding box center [551, 138] width 255 height 38
click at [480, 413] on span "1" at bounding box center [485, 426] width 37 height 37
type input "[DATE]"
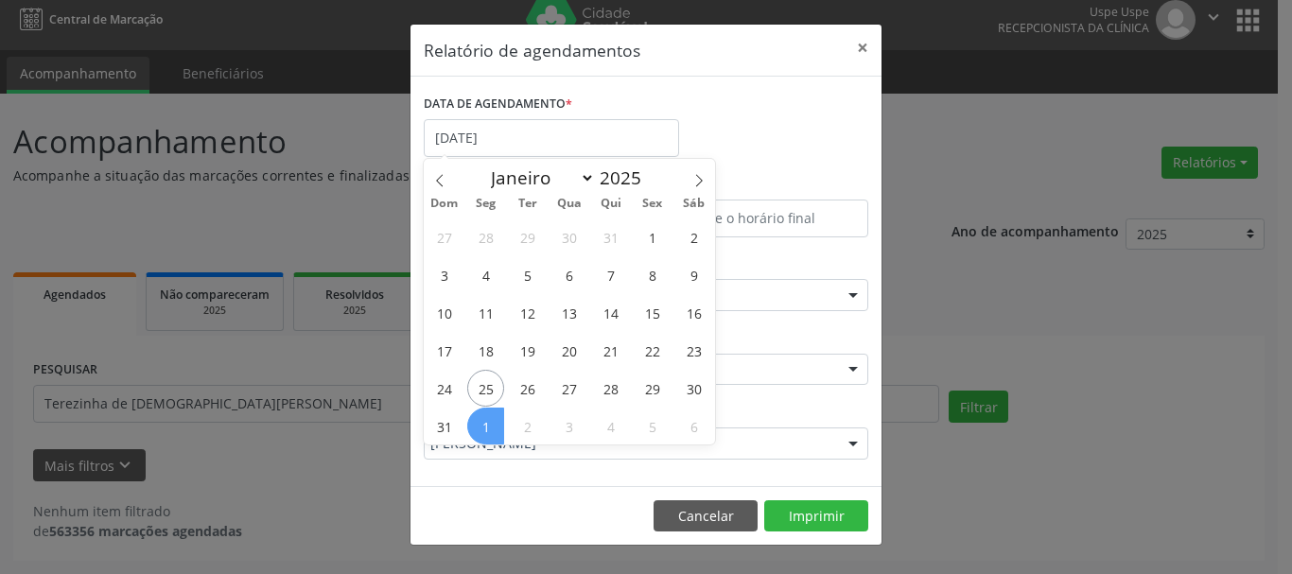
click at [480, 413] on span "1" at bounding box center [485, 426] width 37 height 37
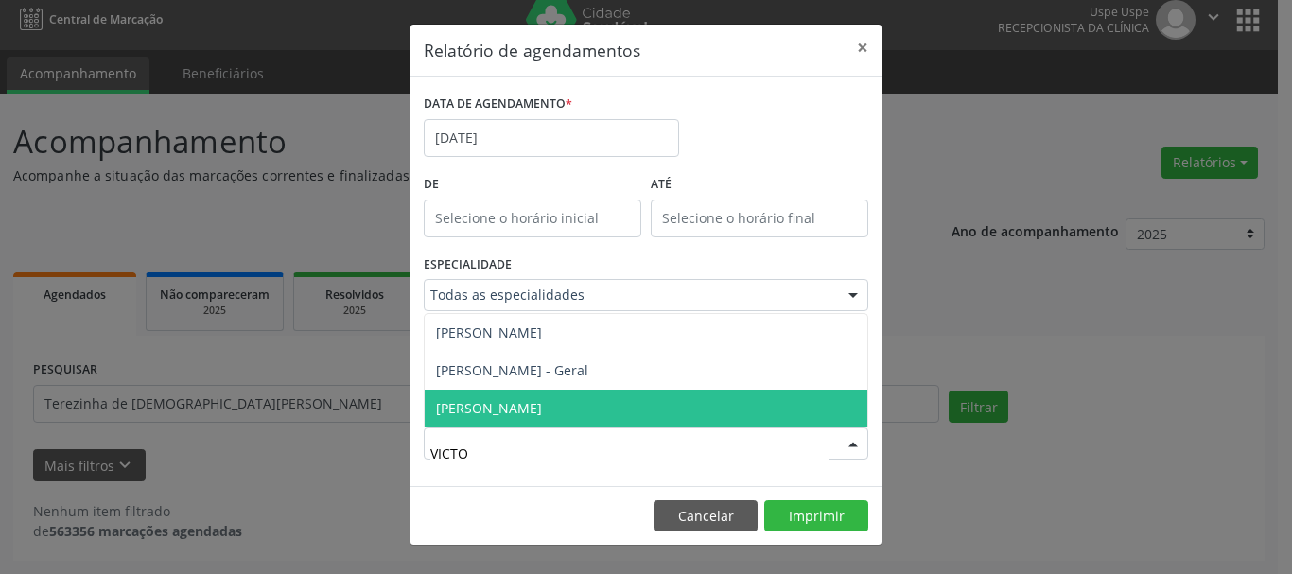
type input "VICTOR"
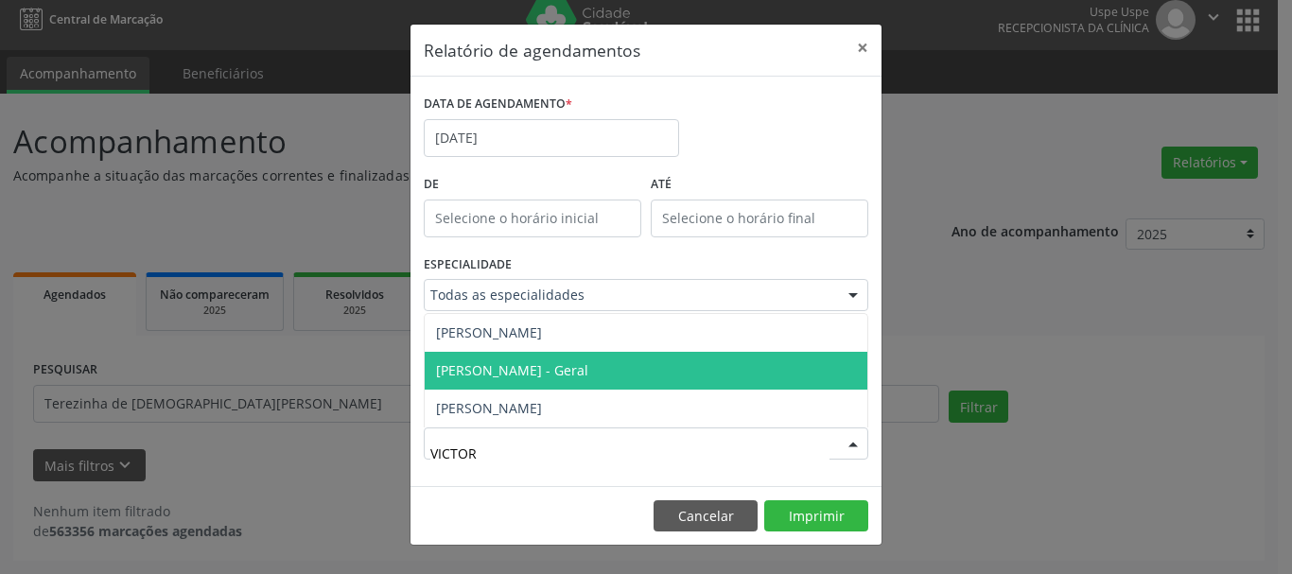
click at [522, 371] on span "[PERSON_NAME] - Geral" at bounding box center [512, 370] width 152 height 18
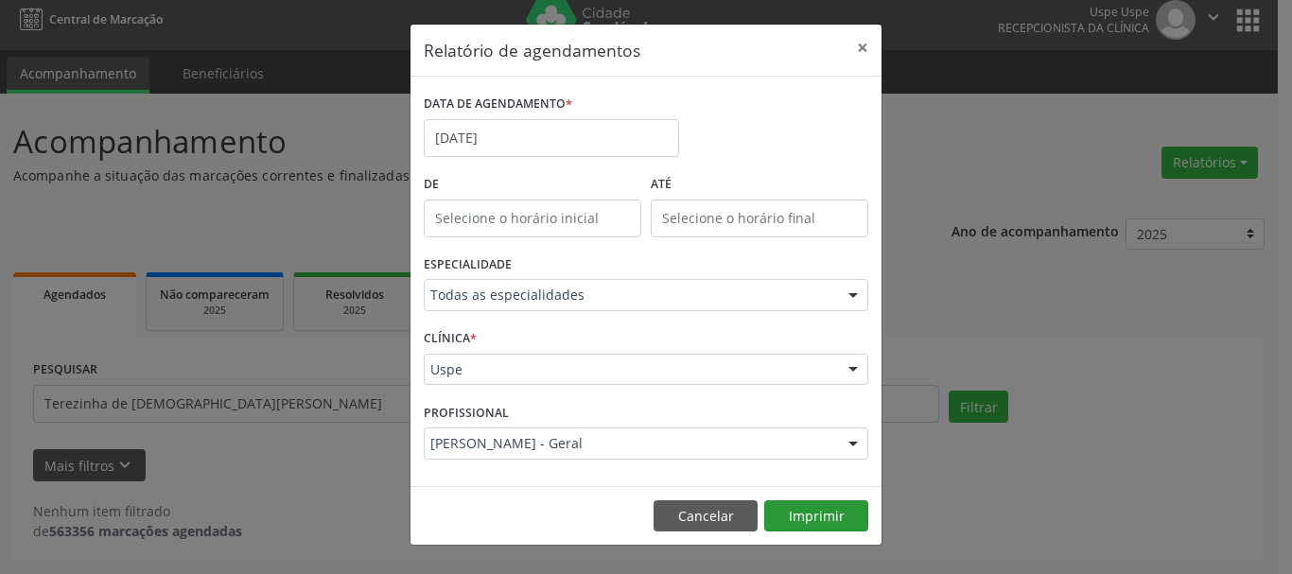
drag, startPoint x: 798, startPoint y: 497, endPoint x: 805, endPoint y: 505, distance: 10.1
click at [800, 497] on footer "Cancelar Imprimir" at bounding box center [645, 516] width 471 height 60
click at [807, 508] on button "Imprimir" at bounding box center [816, 516] width 104 height 32
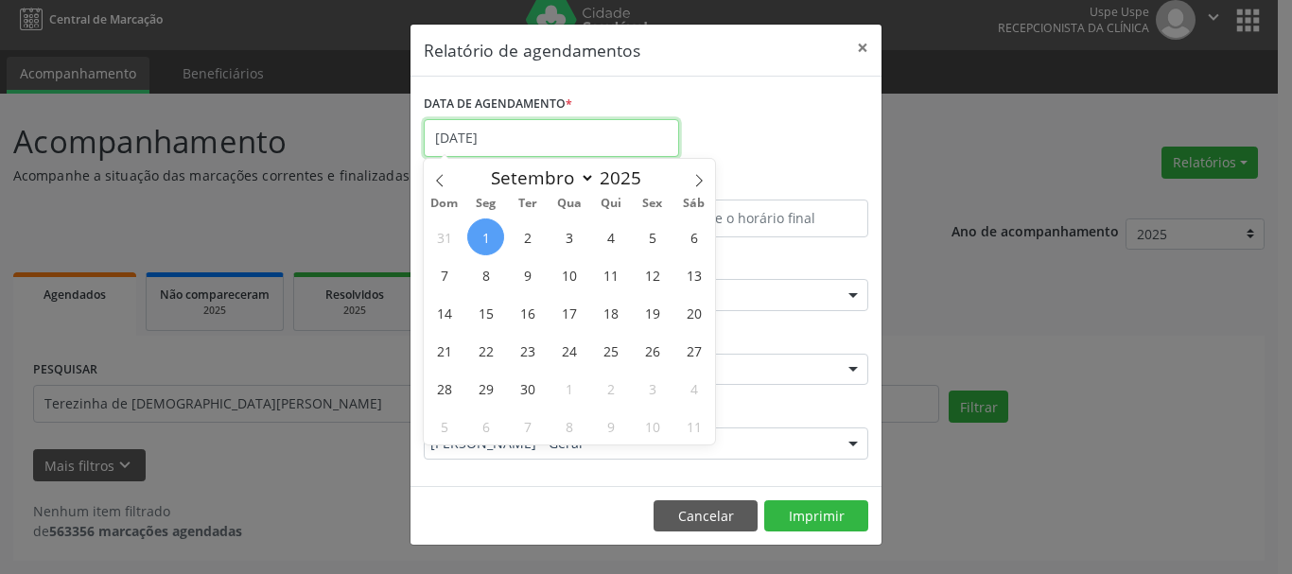
click at [512, 143] on input "[DATE]" at bounding box center [551, 138] width 255 height 38
click at [485, 243] on span "1" at bounding box center [485, 236] width 37 height 37
type input "[DATE]"
click at [697, 180] on icon at bounding box center [698, 180] width 13 height 13
select select "9"
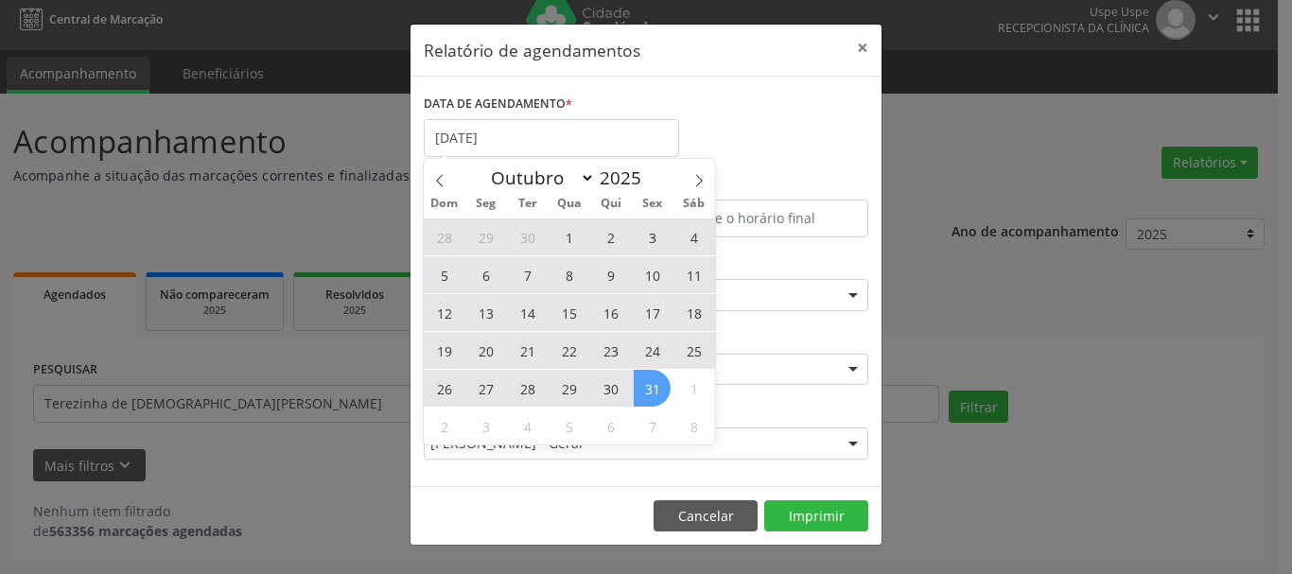
click at [649, 386] on span "31" at bounding box center [652, 388] width 37 height 37
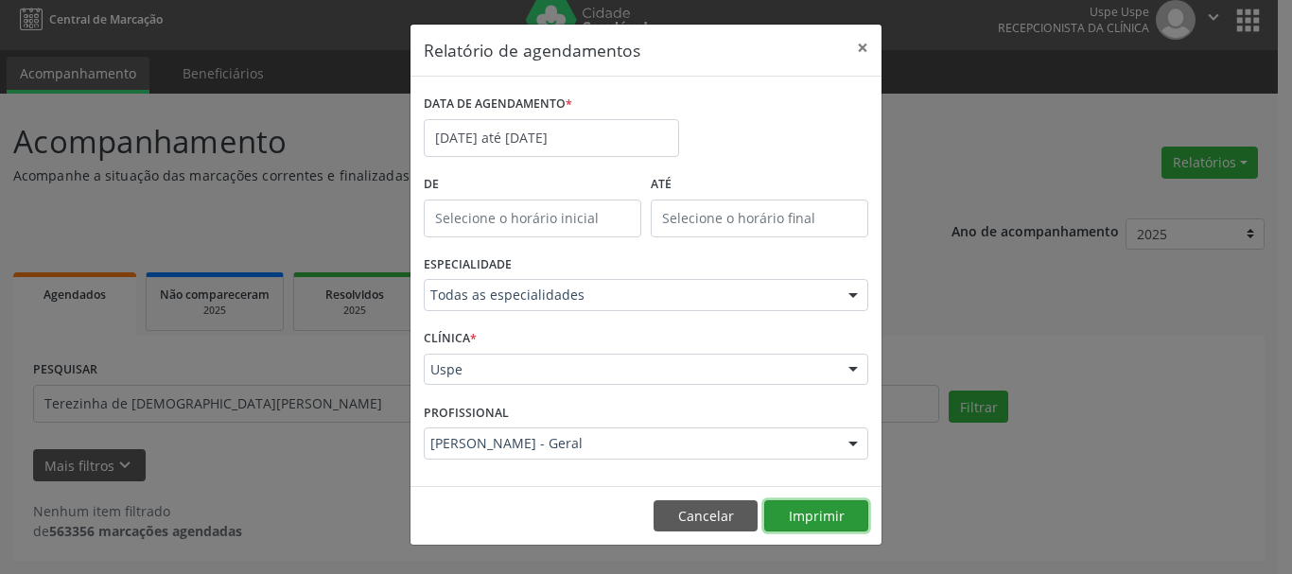
click at [825, 515] on button "Imprimir" at bounding box center [816, 516] width 104 height 32
click at [515, 114] on label "DATA DE AGENDAMENTO *" at bounding box center [498, 104] width 148 height 29
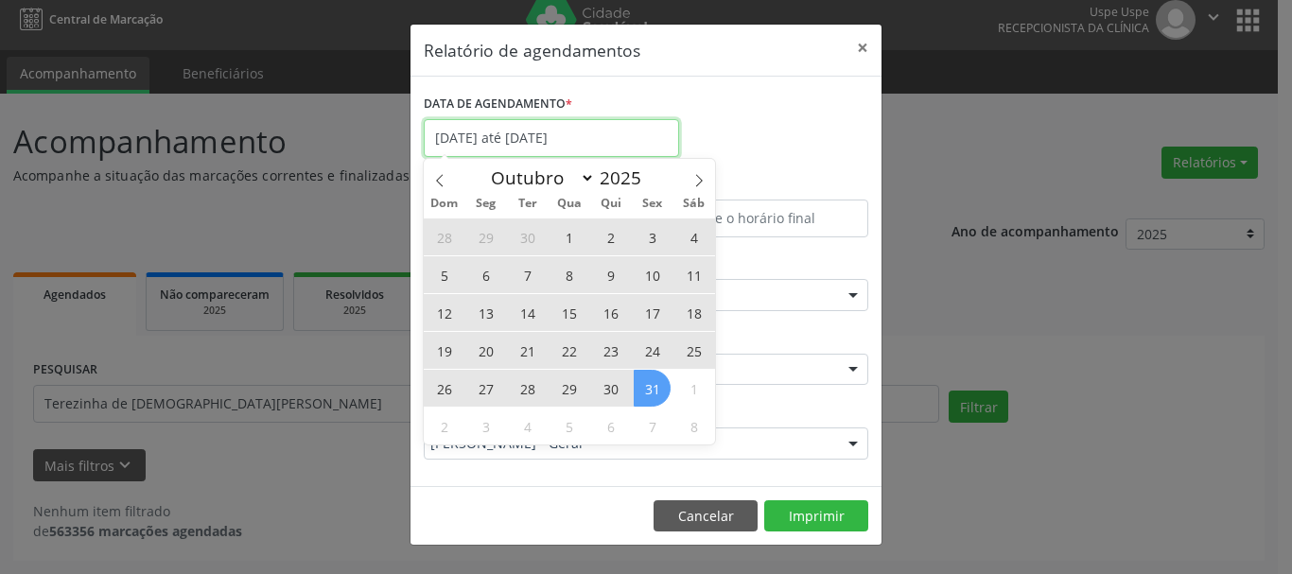
click at [515, 128] on input "[DATE] até [DATE]" at bounding box center [551, 138] width 255 height 38
click at [443, 183] on icon at bounding box center [439, 180] width 13 height 13
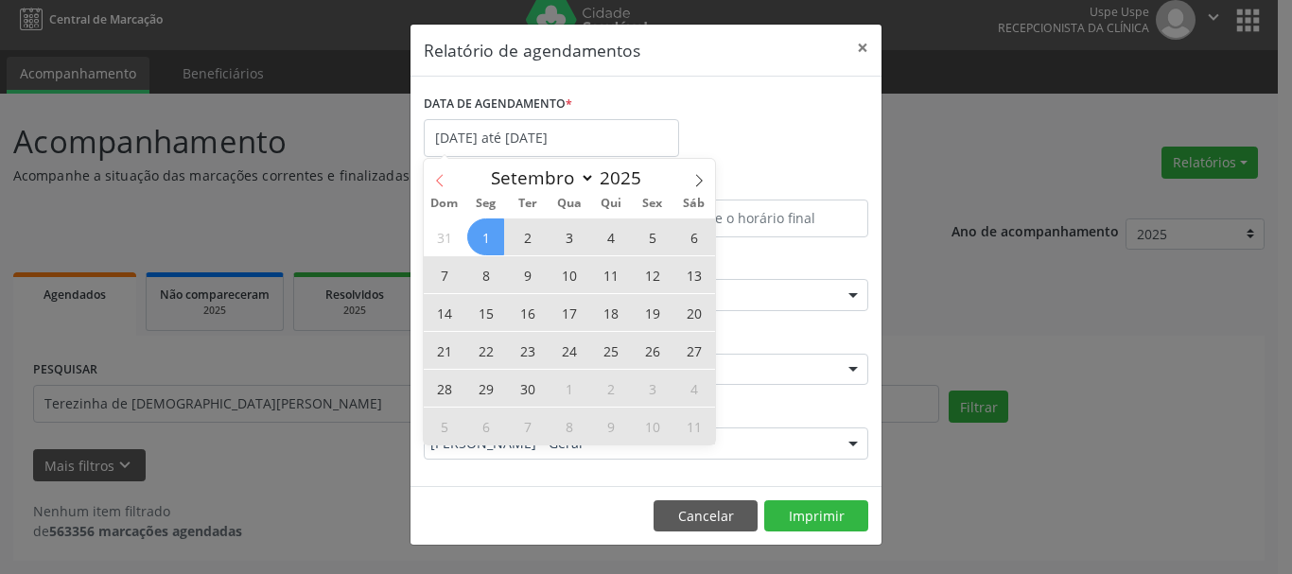
click at [452, 172] on span at bounding box center [440, 175] width 32 height 32
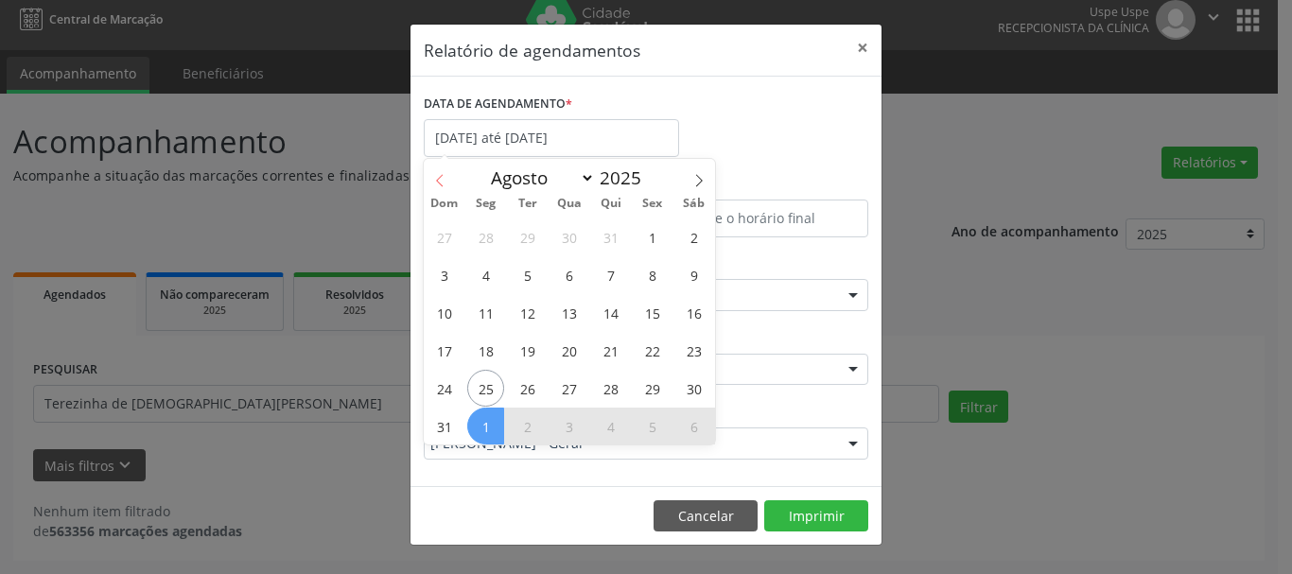
click at [449, 172] on span at bounding box center [440, 175] width 32 height 32
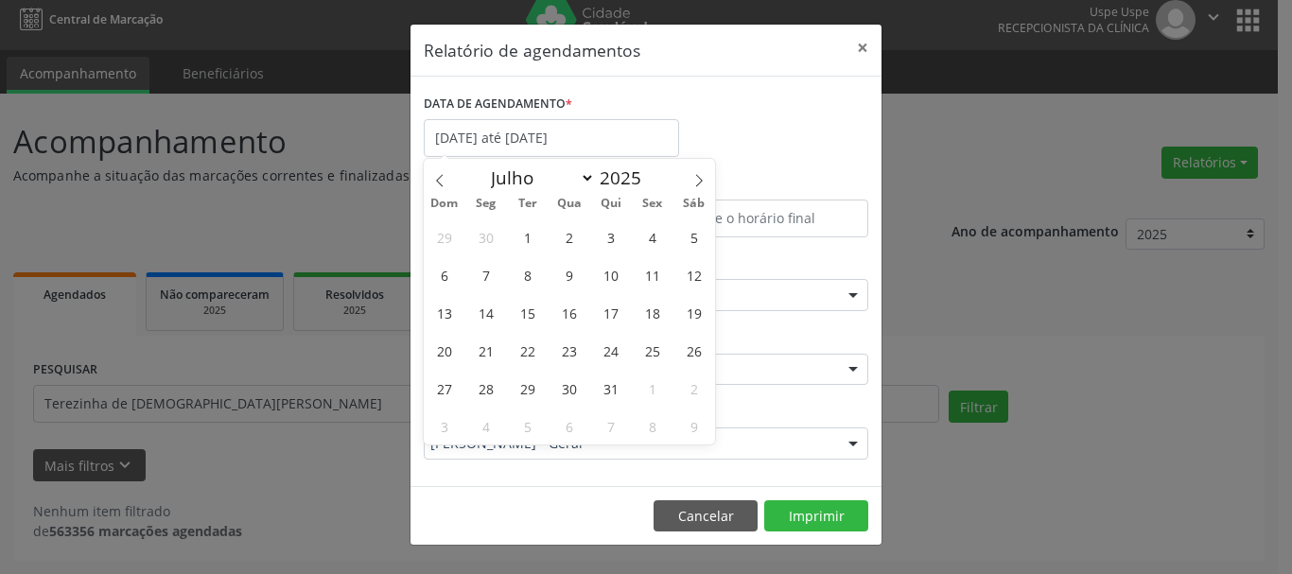
click at [699, 191] on div "Dom Seg Ter Qua Qui Sex Sáb" at bounding box center [569, 204] width 291 height 26
click at [699, 185] on icon at bounding box center [698, 180] width 13 height 13
select select "7"
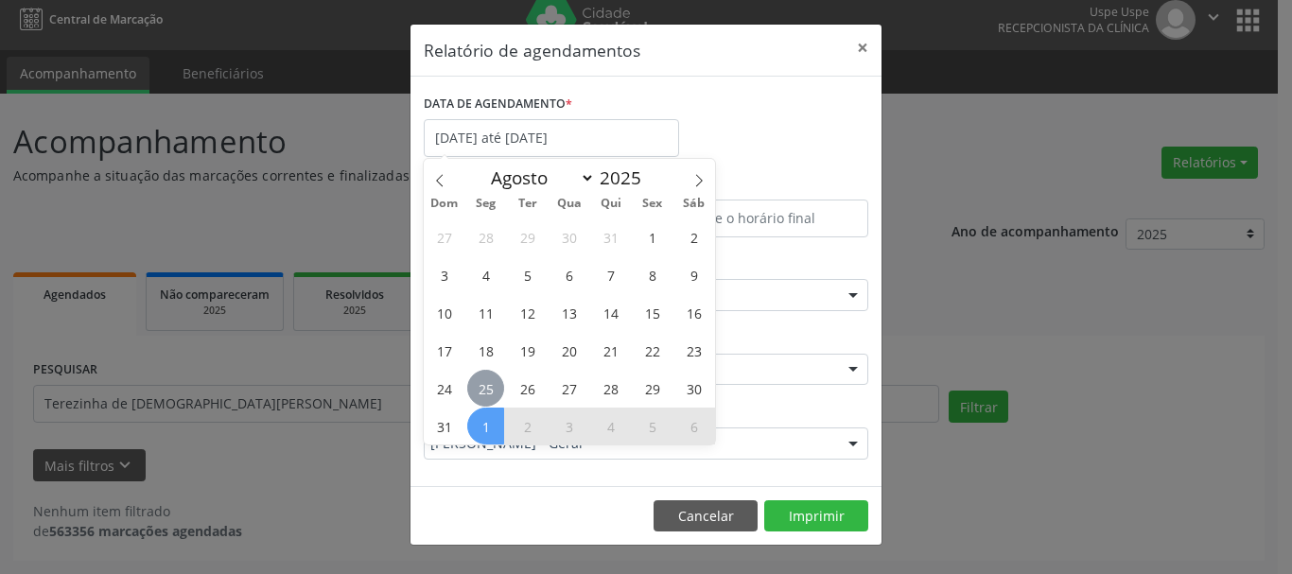
click at [493, 397] on span "25" at bounding box center [485, 388] width 37 height 37
type input "[DATE]"
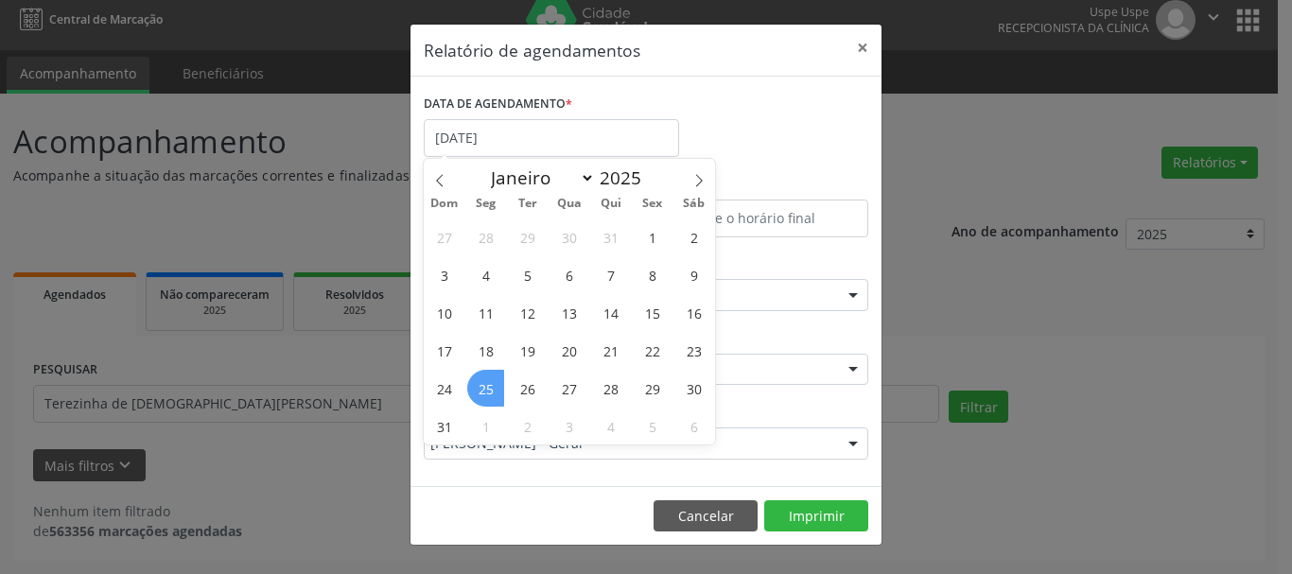
click at [493, 397] on span "25" at bounding box center [485, 388] width 37 height 37
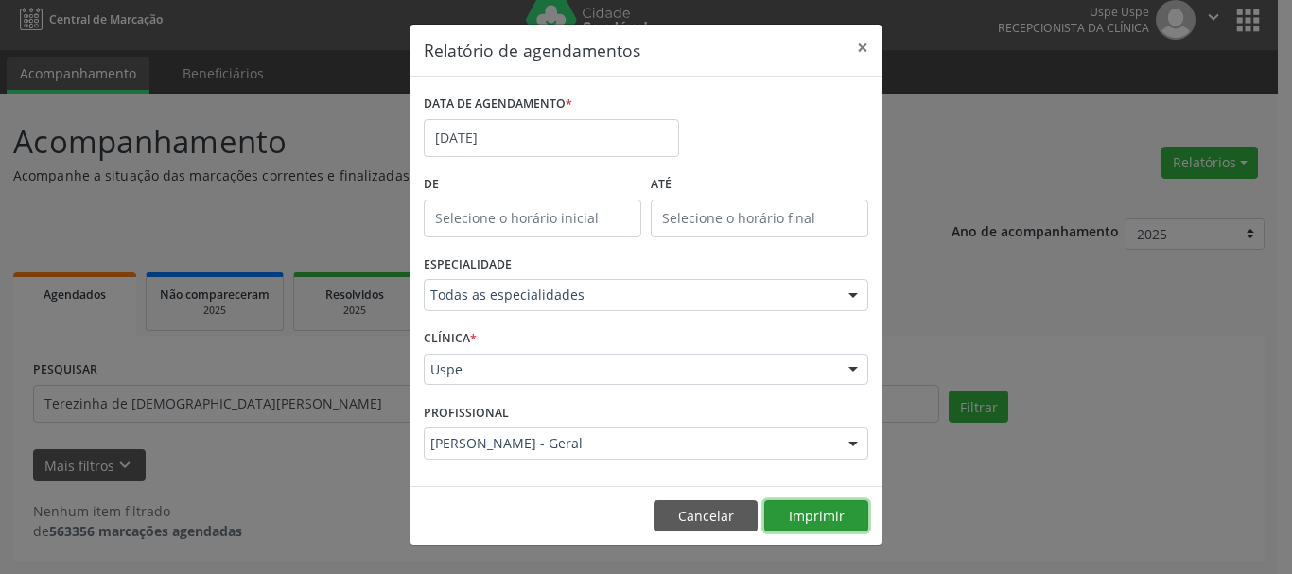
click at [805, 505] on button "Imprimir" at bounding box center [816, 516] width 104 height 32
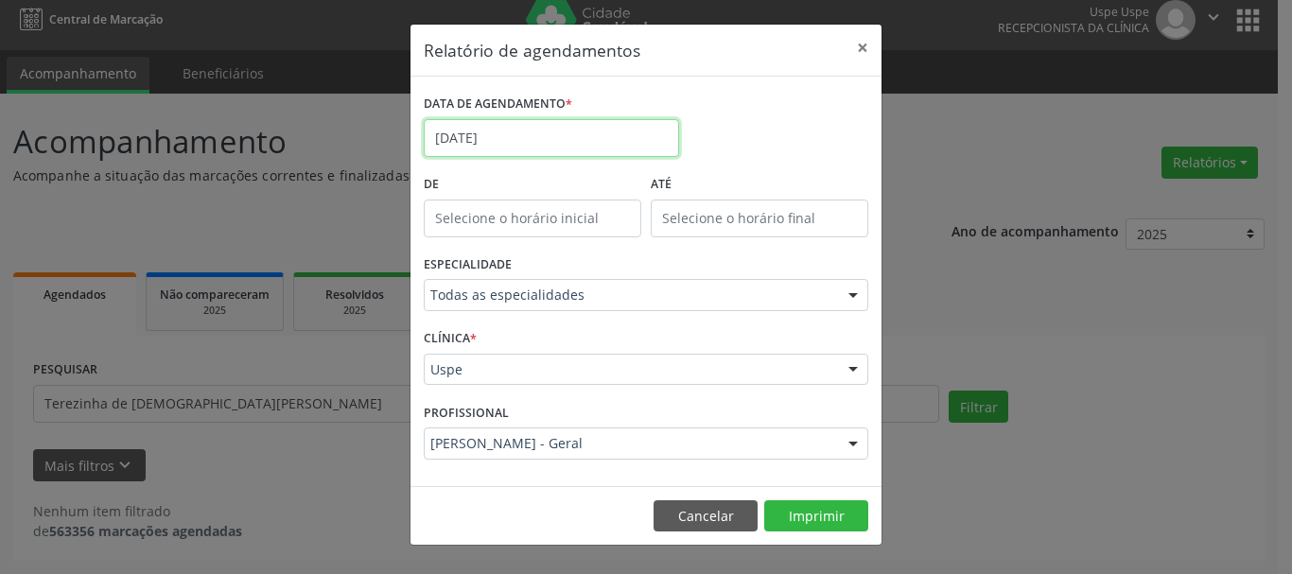
click at [598, 131] on input "[DATE]" at bounding box center [551, 138] width 255 height 38
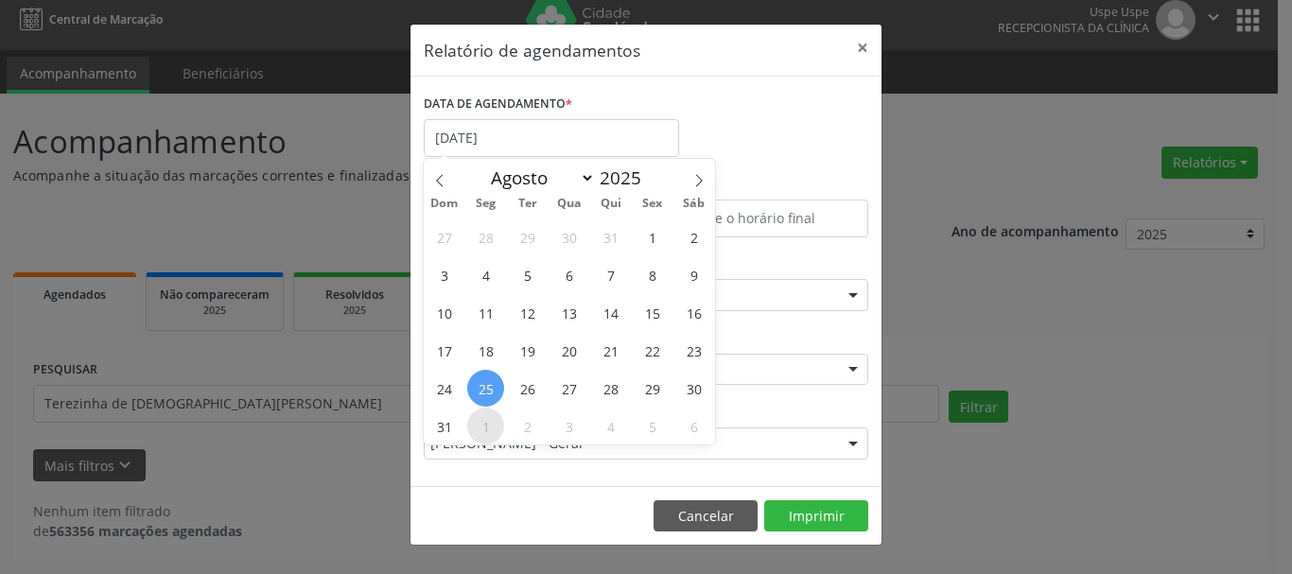
click at [488, 414] on span "1" at bounding box center [485, 426] width 37 height 37
type input "[DATE]"
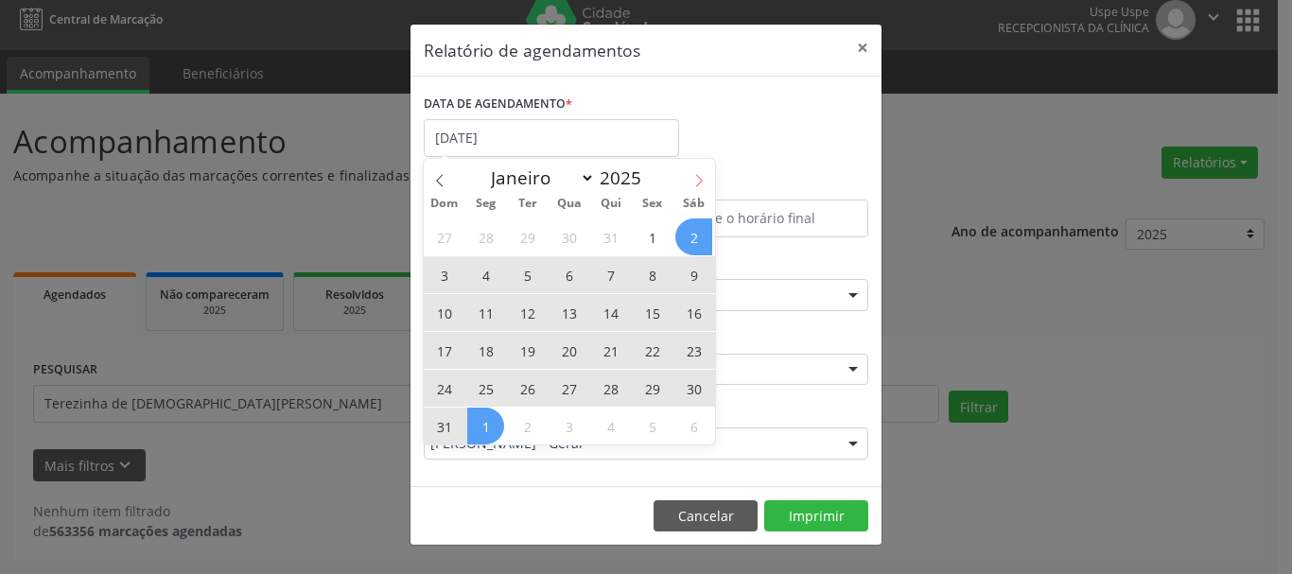
click at [693, 177] on icon at bounding box center [698, 180] width 13 height 13
select select "8"
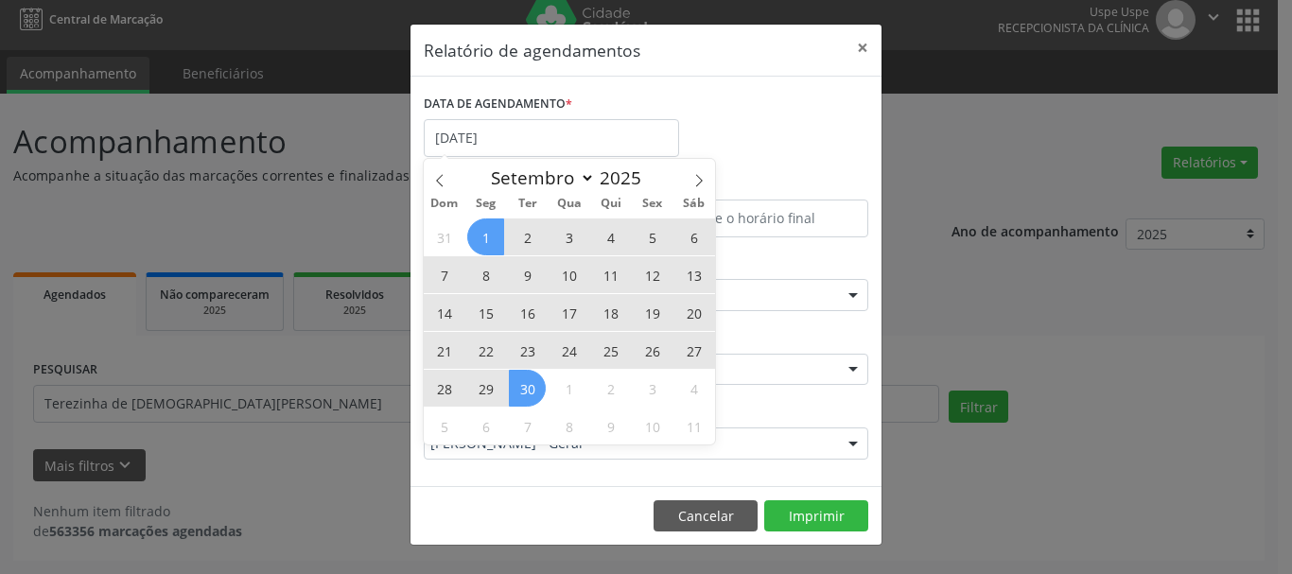
click at [525, 386] on span "30" at bounding box center [527, 388] width 37 height 37
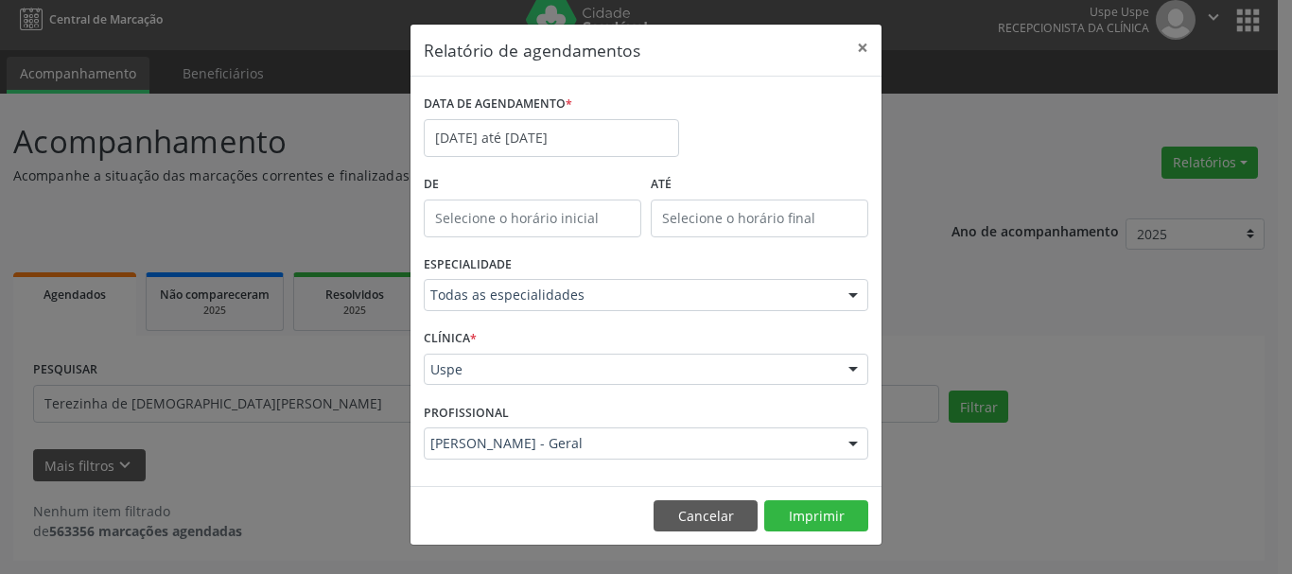
click at [498, 460] on div "PROFISSIONAL [PERSON_NAME] - Geral Todos os profissionais Aderaldo [PERSON_NAME…" at bounding box center [646, 435] width 454 height 74
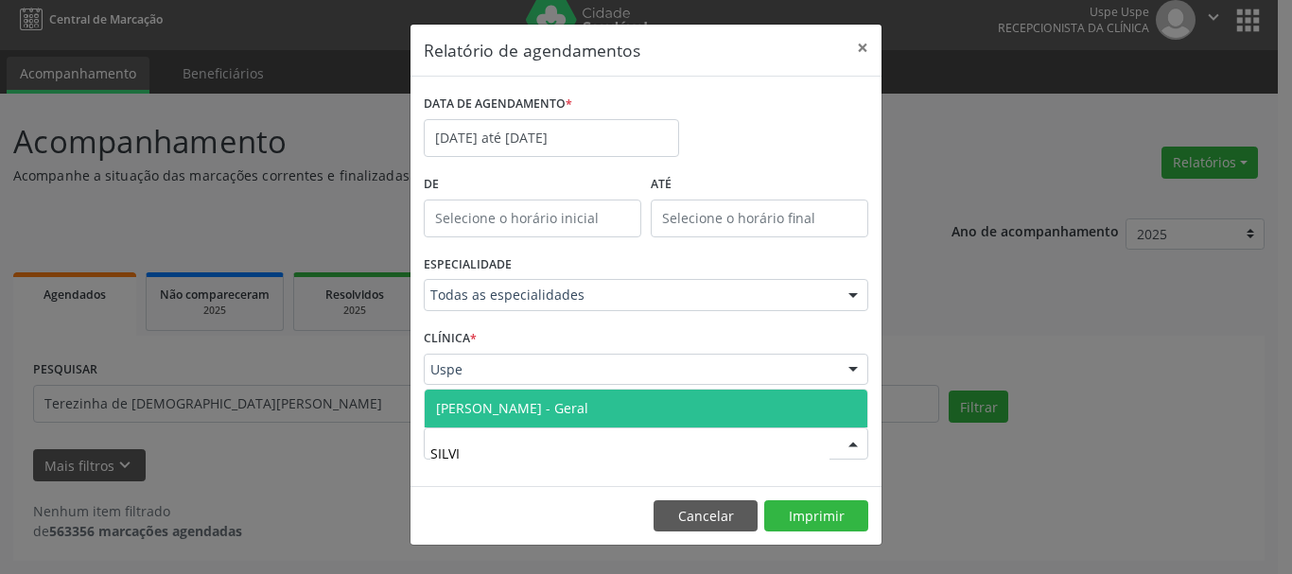
type input "[PERSON_NAME]"
click at [505, 410] on span "[PERSON_NAME] - Geral" at bounding box center [512, 408] width 152 height 18
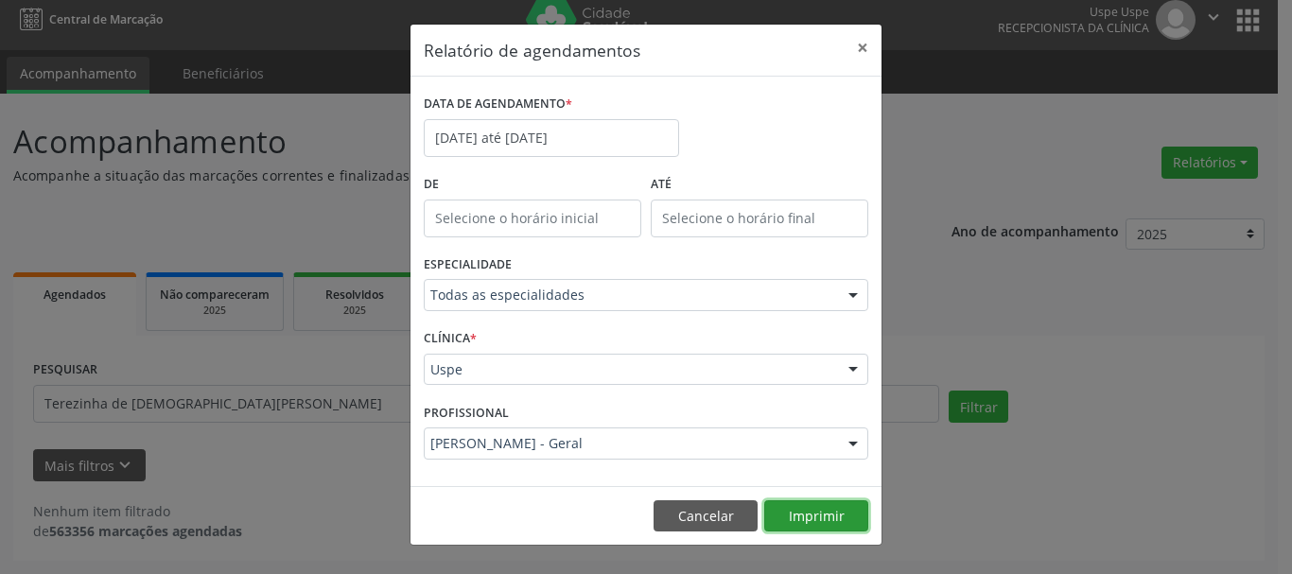
click at [842, 528] on button "Imprimir" at bounding box center [816, 516] width 104 height 32
